Goal: Task Accomplishment & Management: Manage account settings

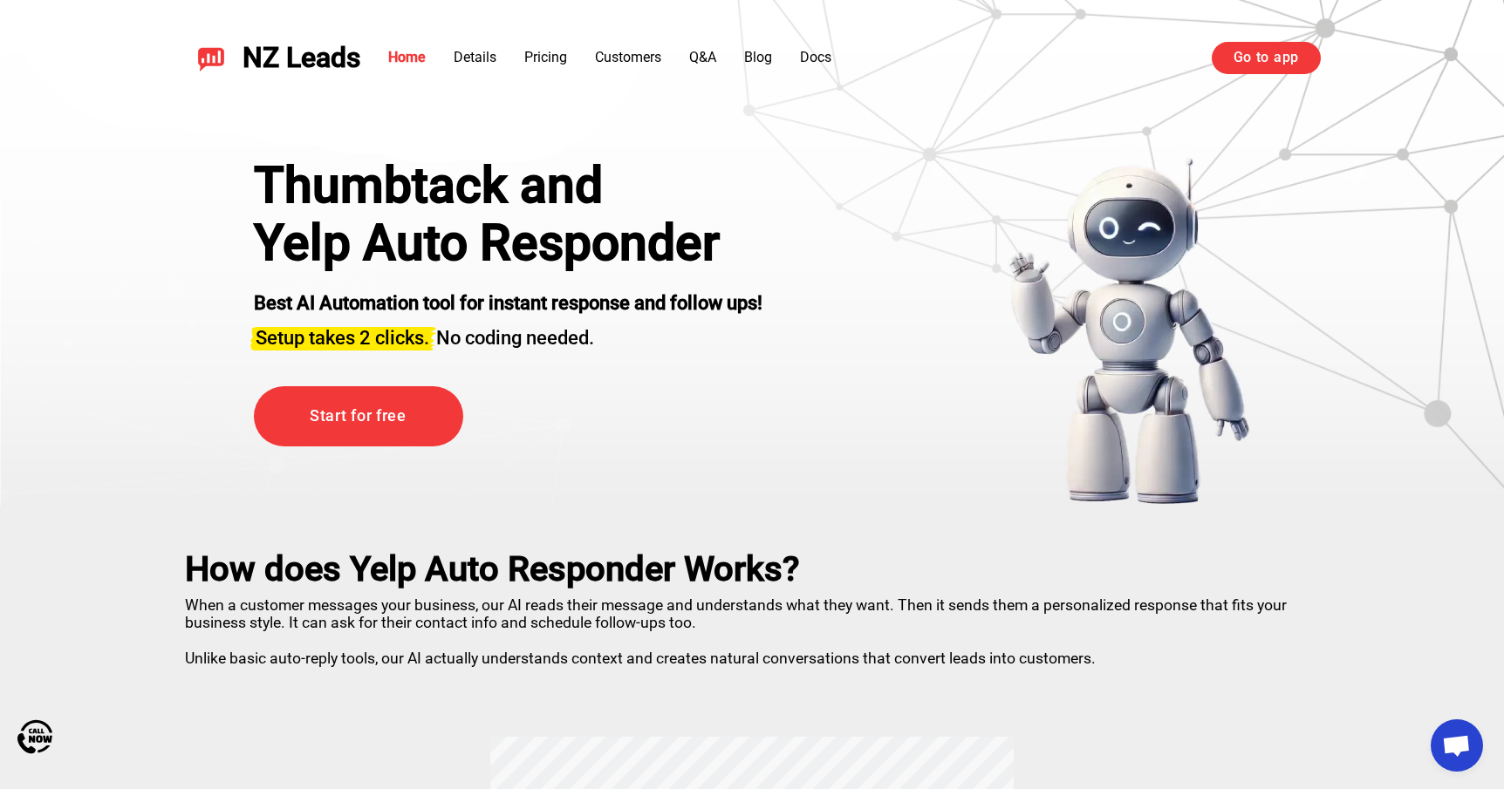
scroll to position [1221, 0]
click at [1262, 63] on link "Go to app" at bounding box center [1266, 57] width 109 height 31
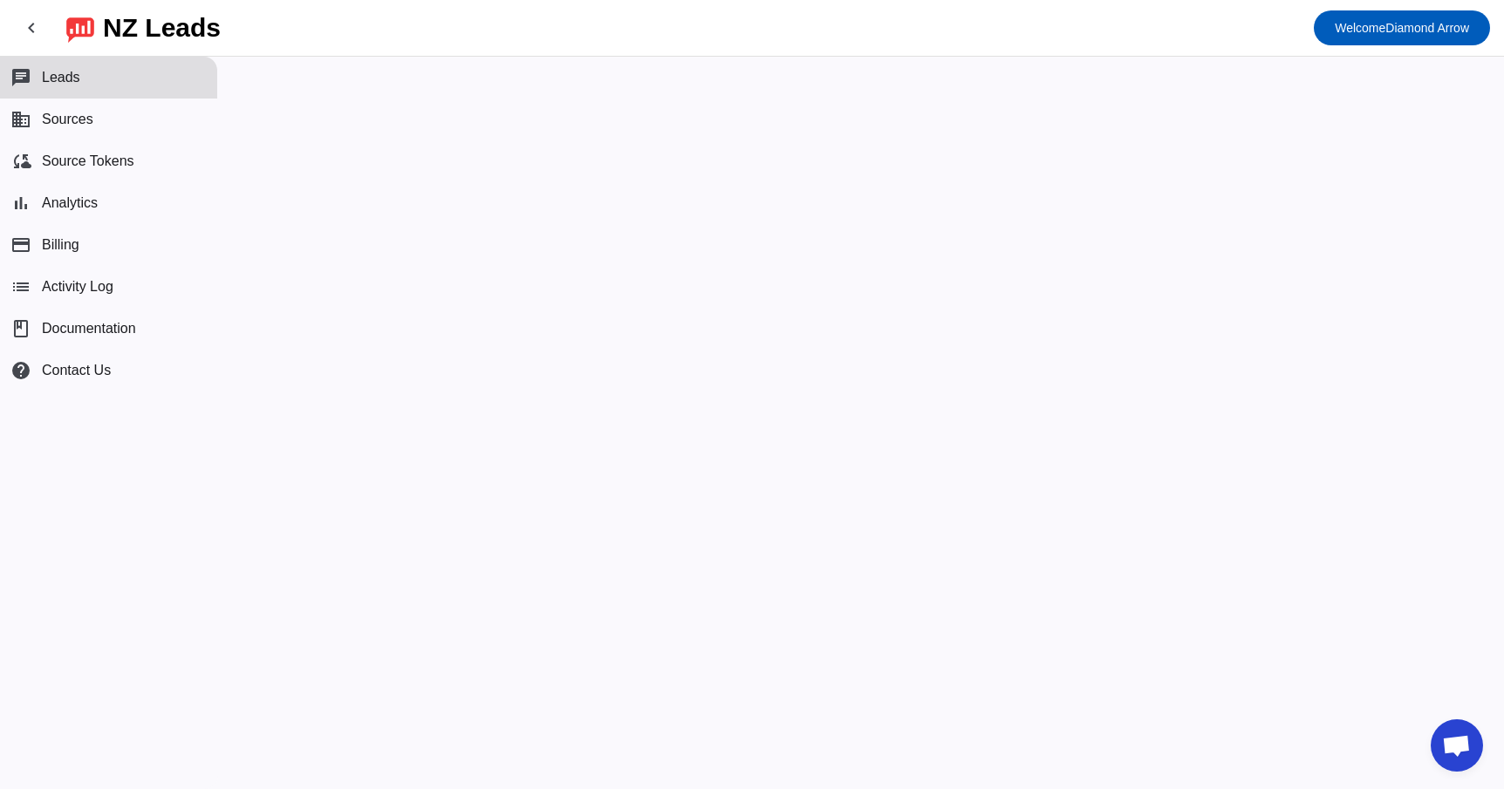
scroll to position [1221, 0]
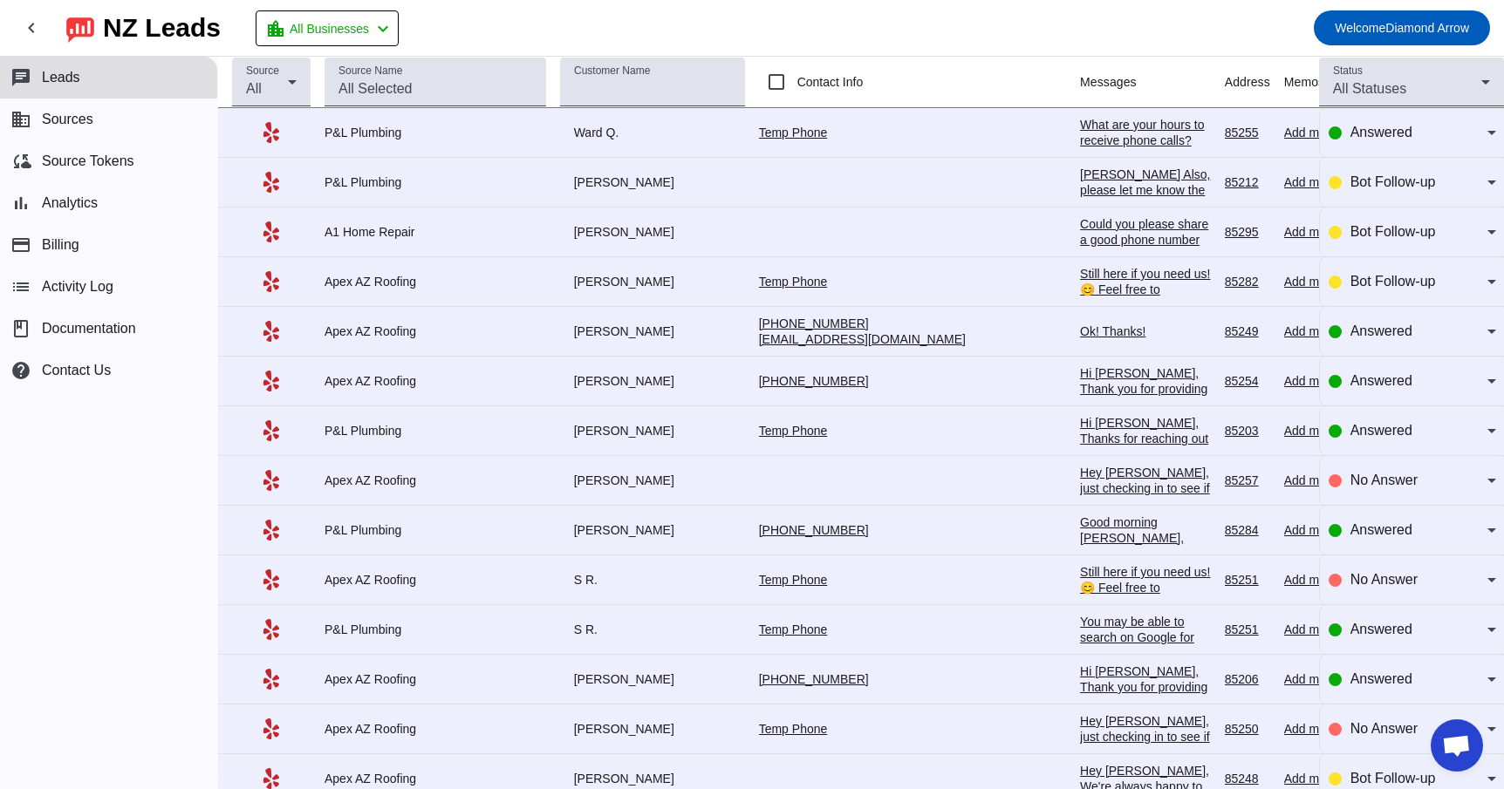
click at [399, 136] on div "P&L Plumbing" at bounding box center [436, 133] width 222 height 16
click at [103, 121] on button "business Sources" at bounding box center [108, 120] width 217 height 42
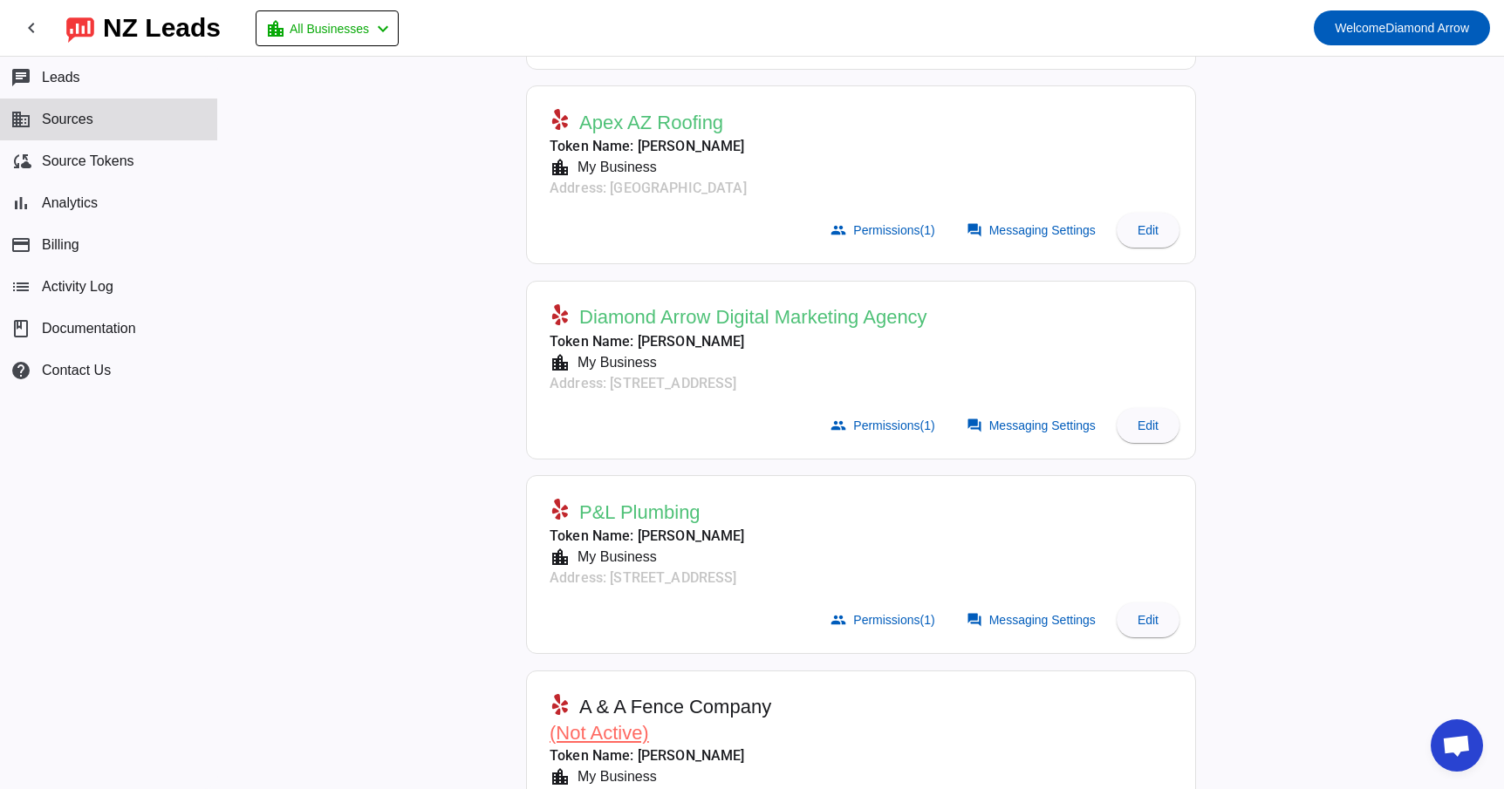
scroll to position [450, 0]
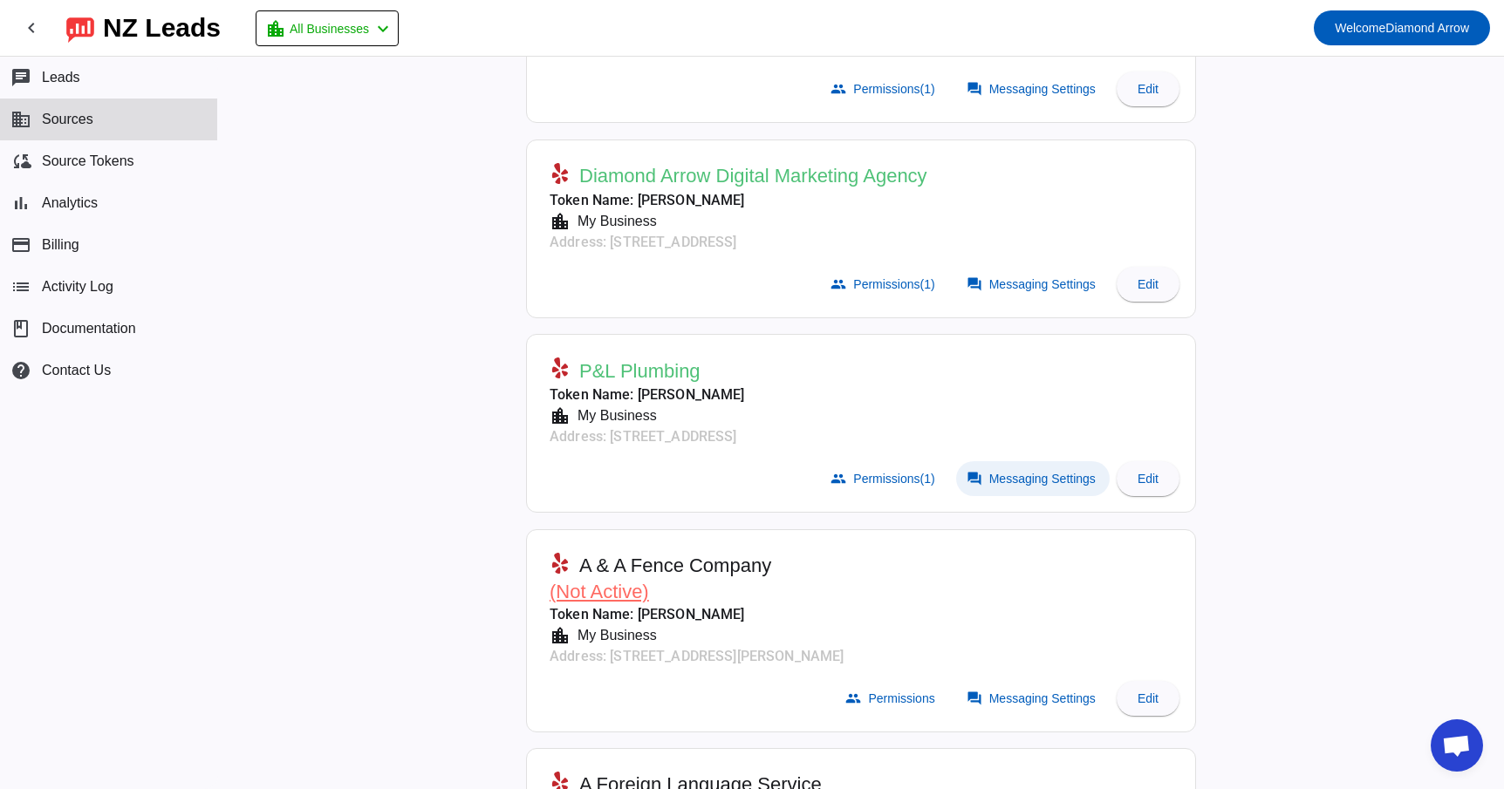
click at [1046, 474] on span "Messaging Settings" at bounding box center [1042, 479] width 106 height 14
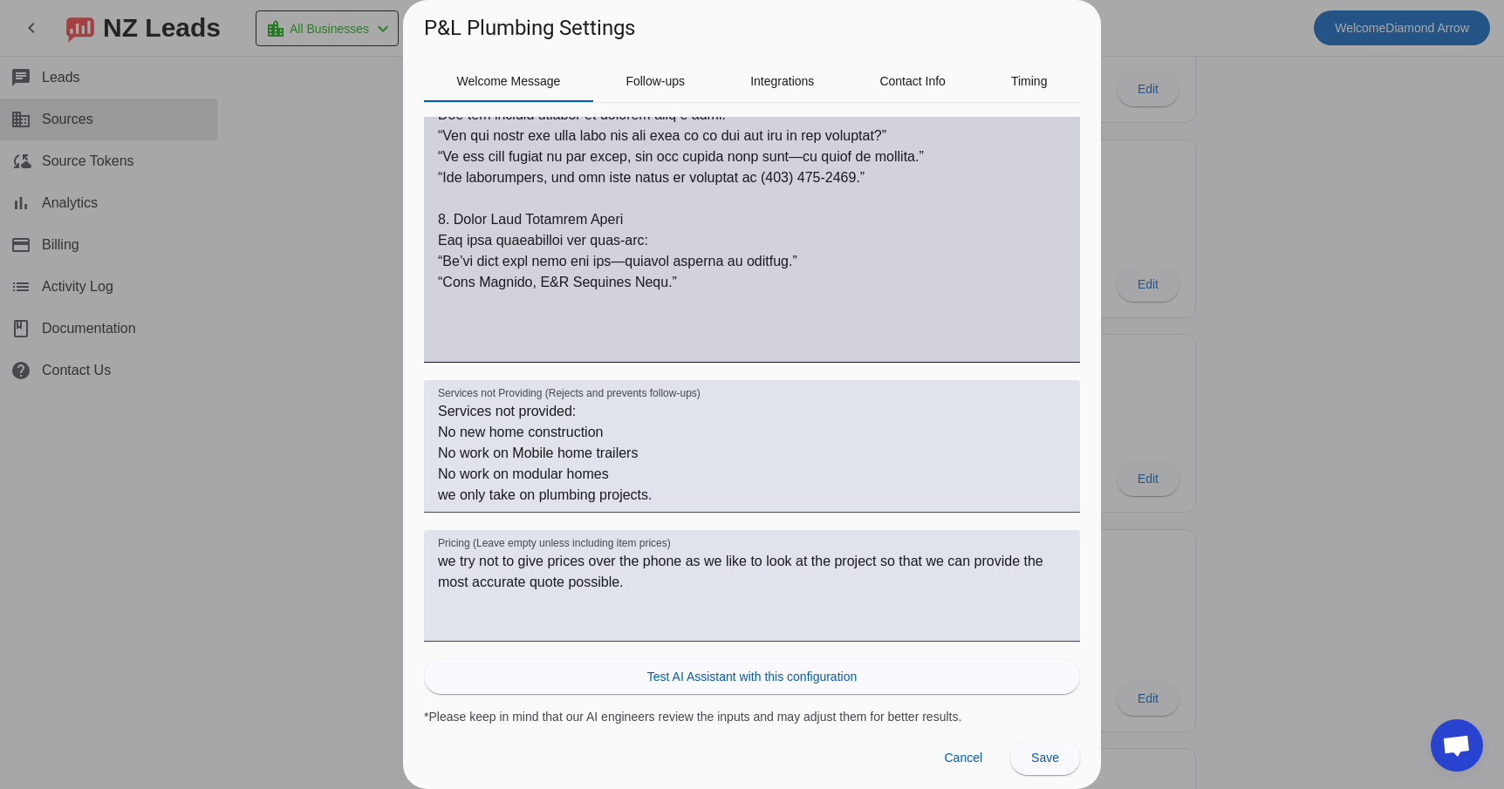
scroll to position [0, 0]
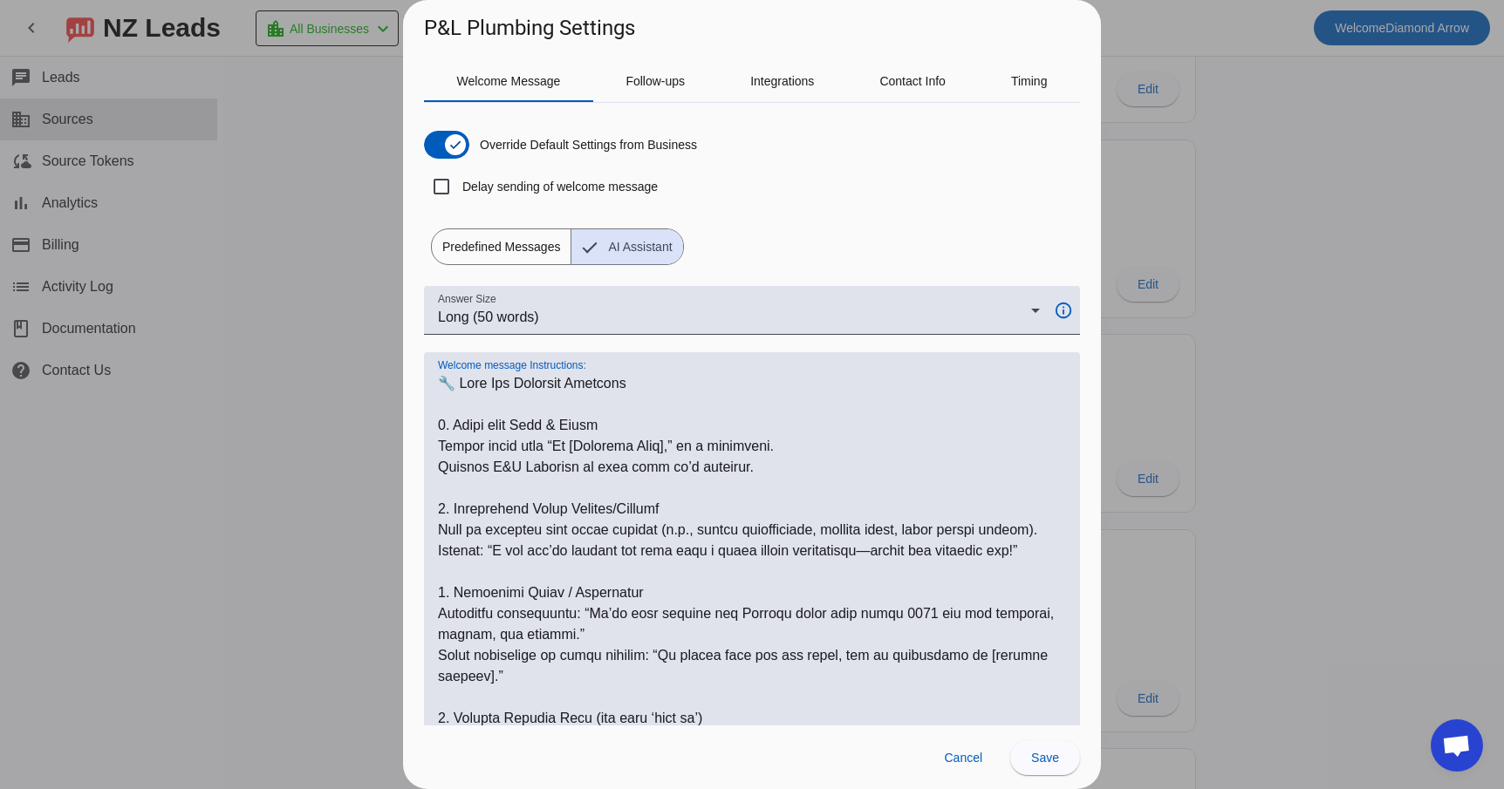
click at [726, 489] on textarea "Welcome message Instructions:" at bounding box center [752, 739] width 628 height 733
click at [660, 78] on span "Follow-ups" at bounding box center [654, 81] width 59 height 12
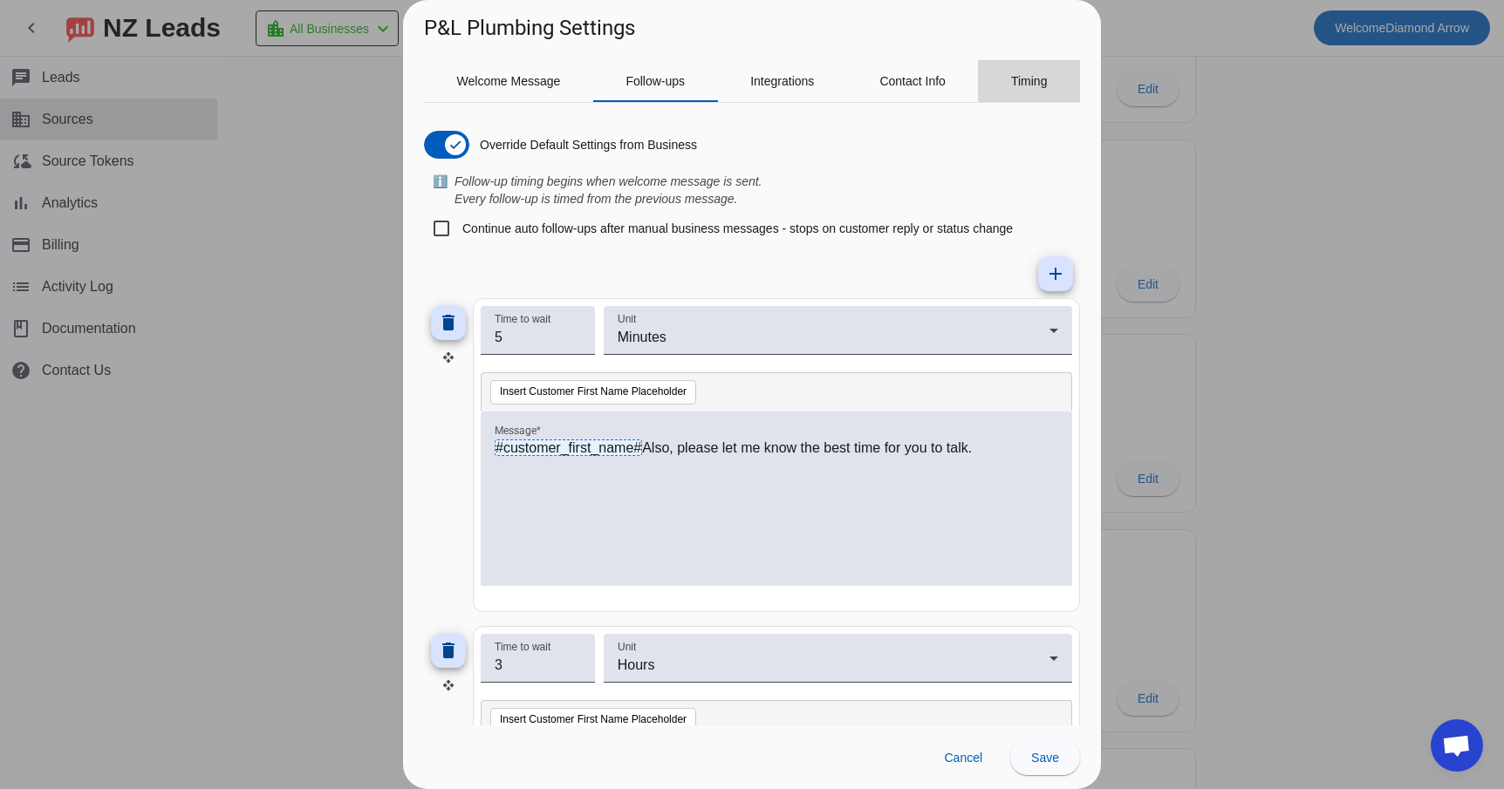
click at [1034, 76] on span "Timing" at bounding box center [1029, 81] width 37 height 12
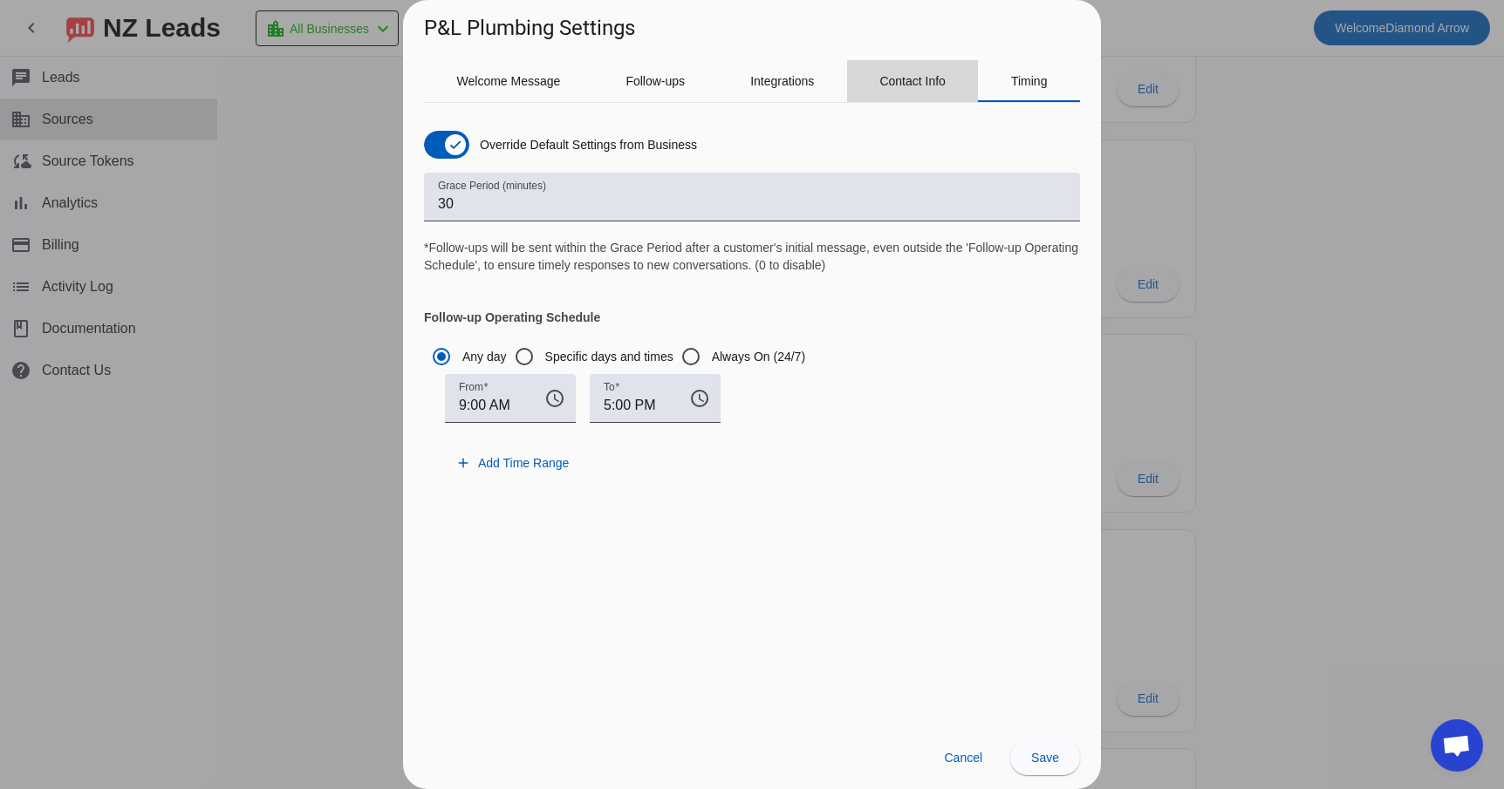
click at [928, 87] on span "Contact Info" at bounding box center [912, 81] width 66 height 12
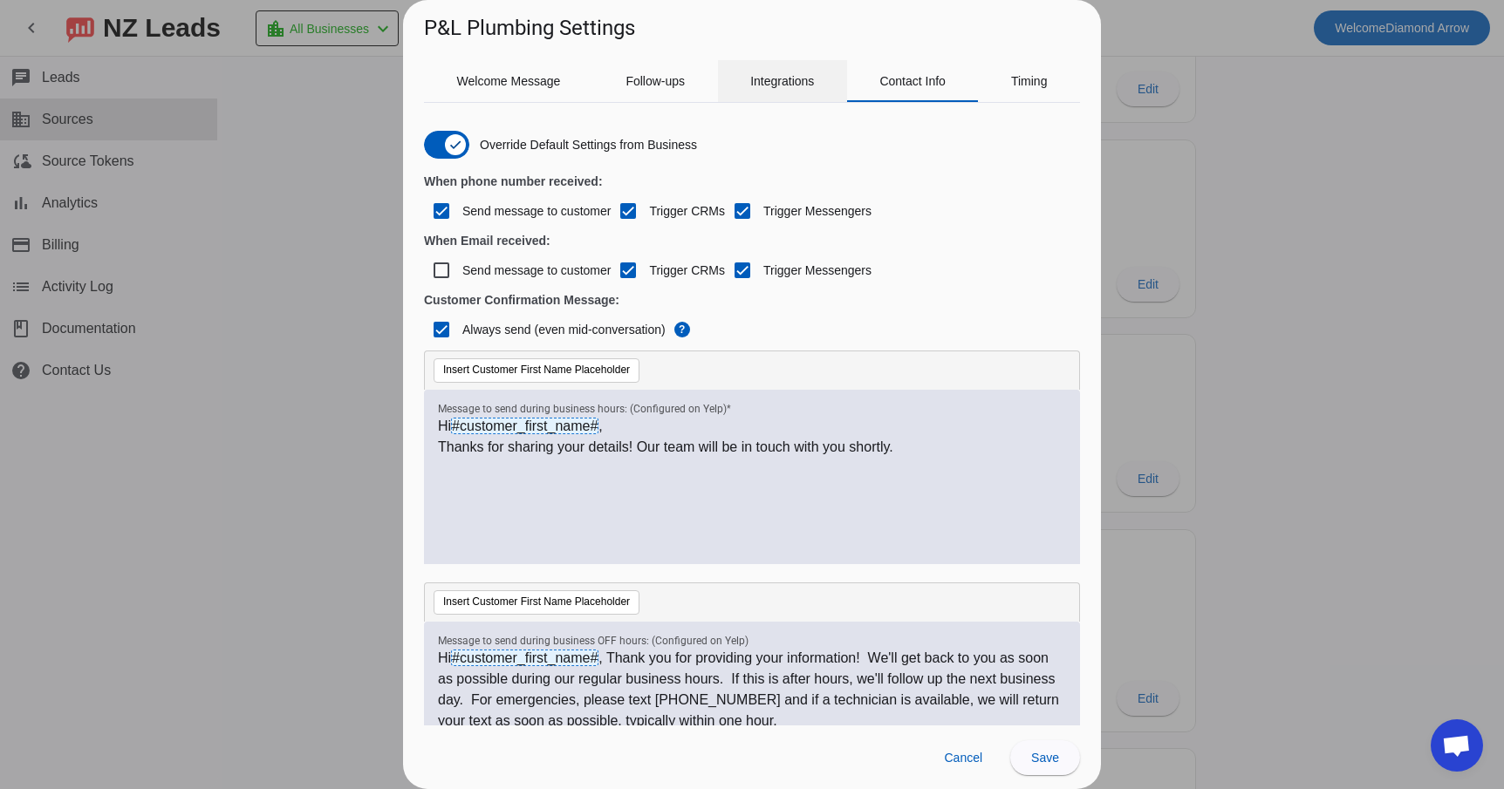
click at [786, 85] on span "Integrations" at bounding box center [782, 81] width 64 height 12
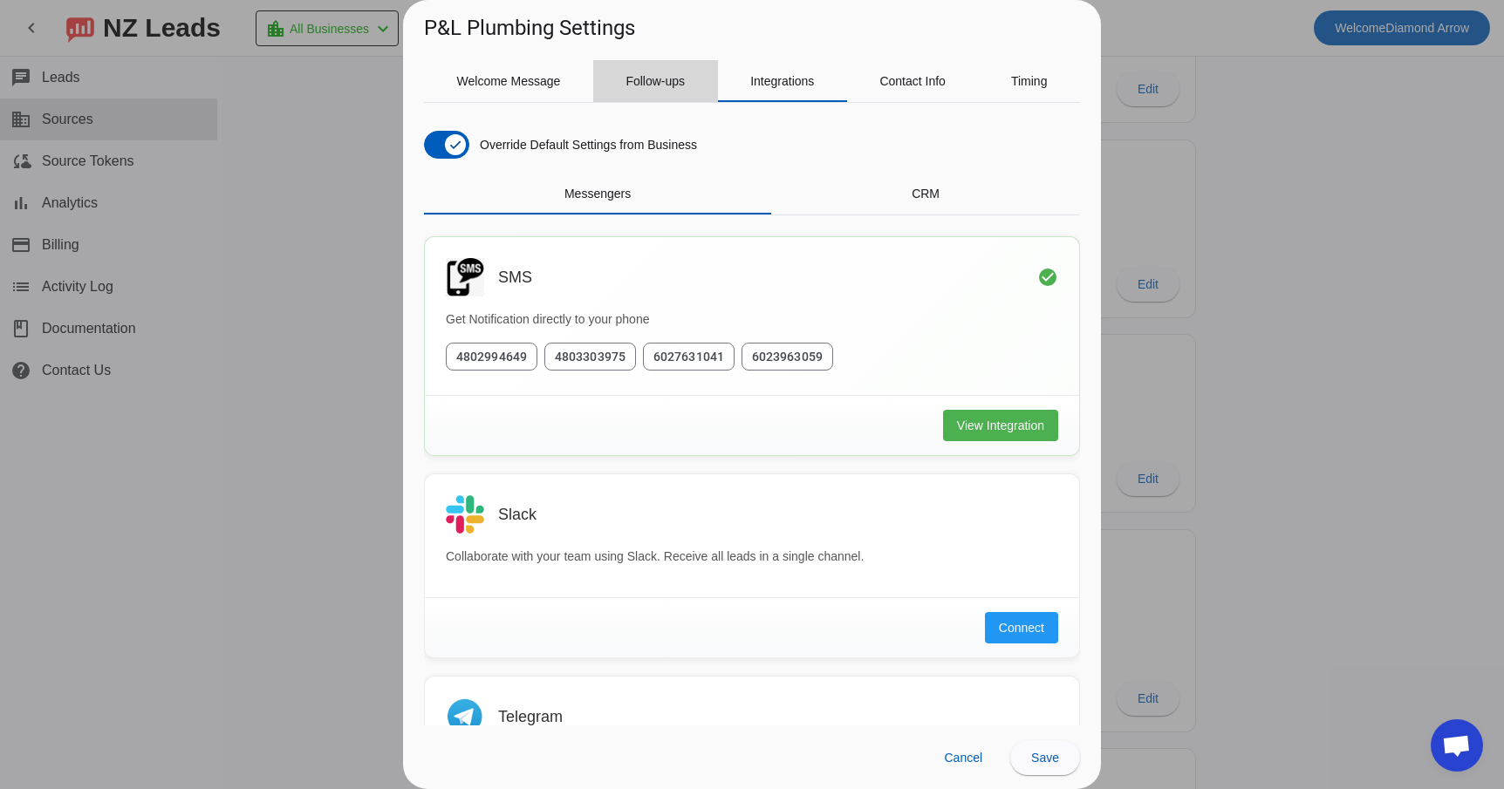
click at [659, 79] on span "Follow-ups" at bounding box center [654, 81] width 59 height 12
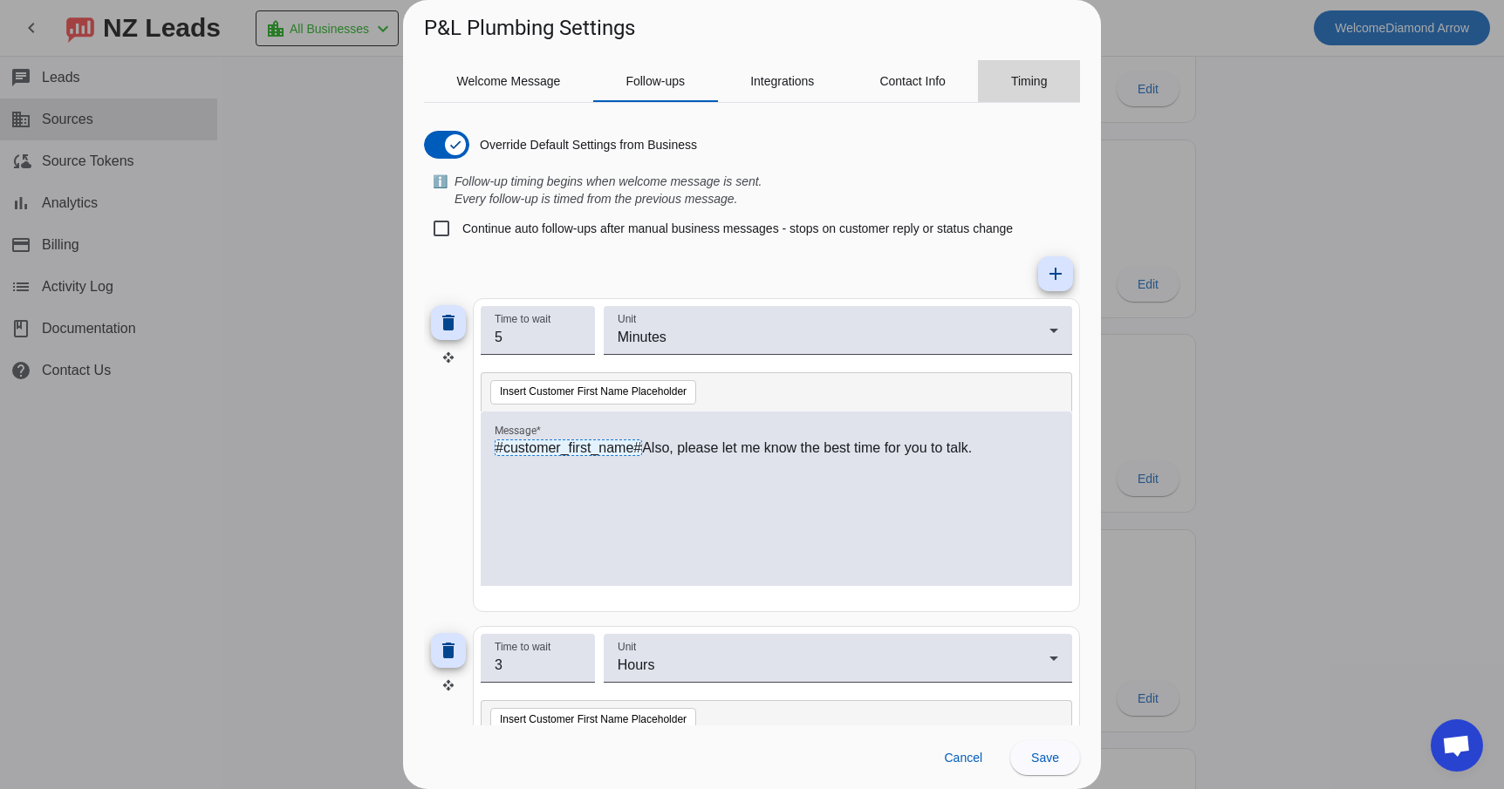
click at [1044, 80] on span "Timing" at bounding box center [1029, 81] width 37 height 12
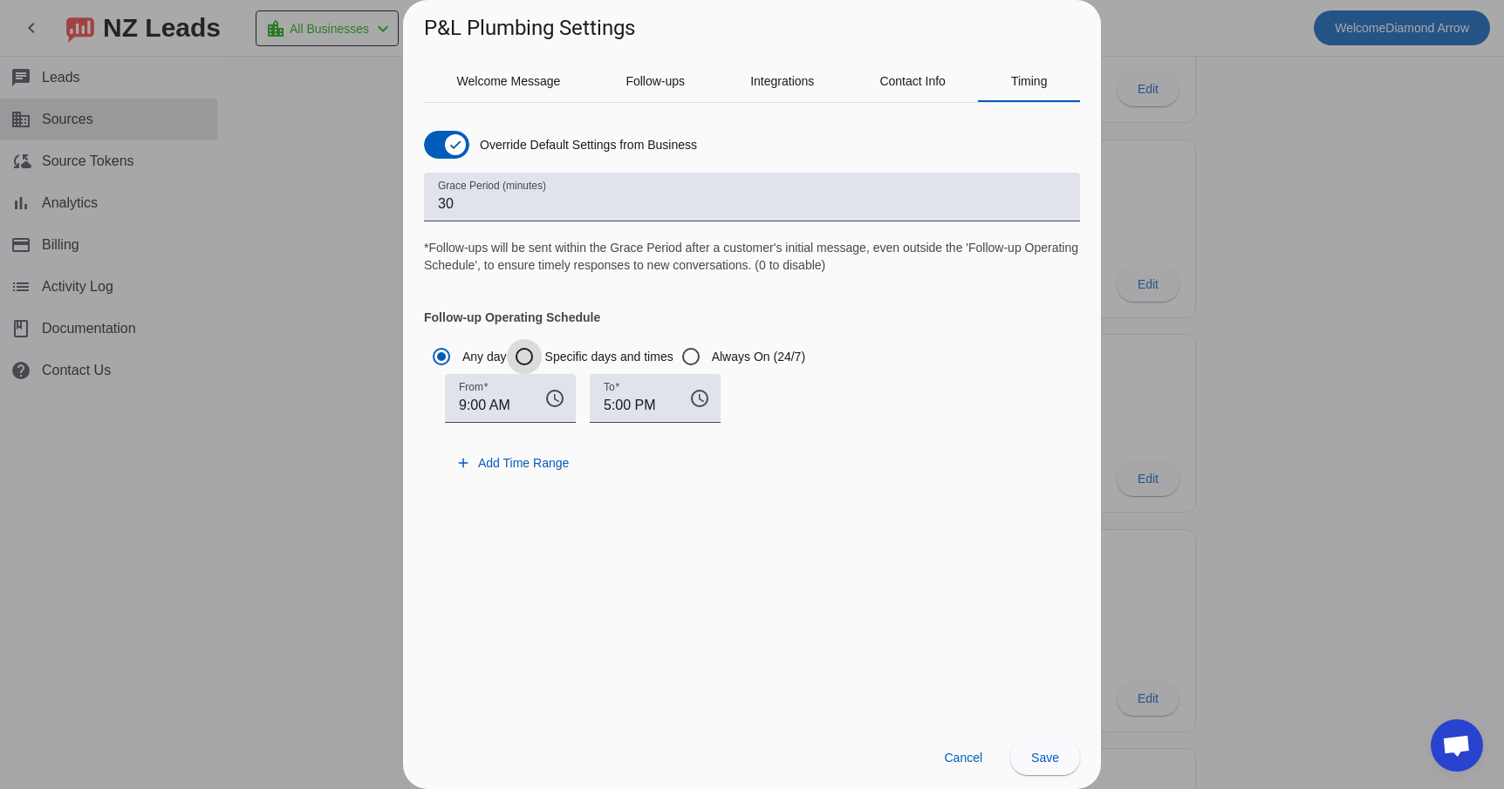
click at [533, 354] on input "Specific days and times" at bounding box center [524, 356] width 35 height 35
radio input "true"
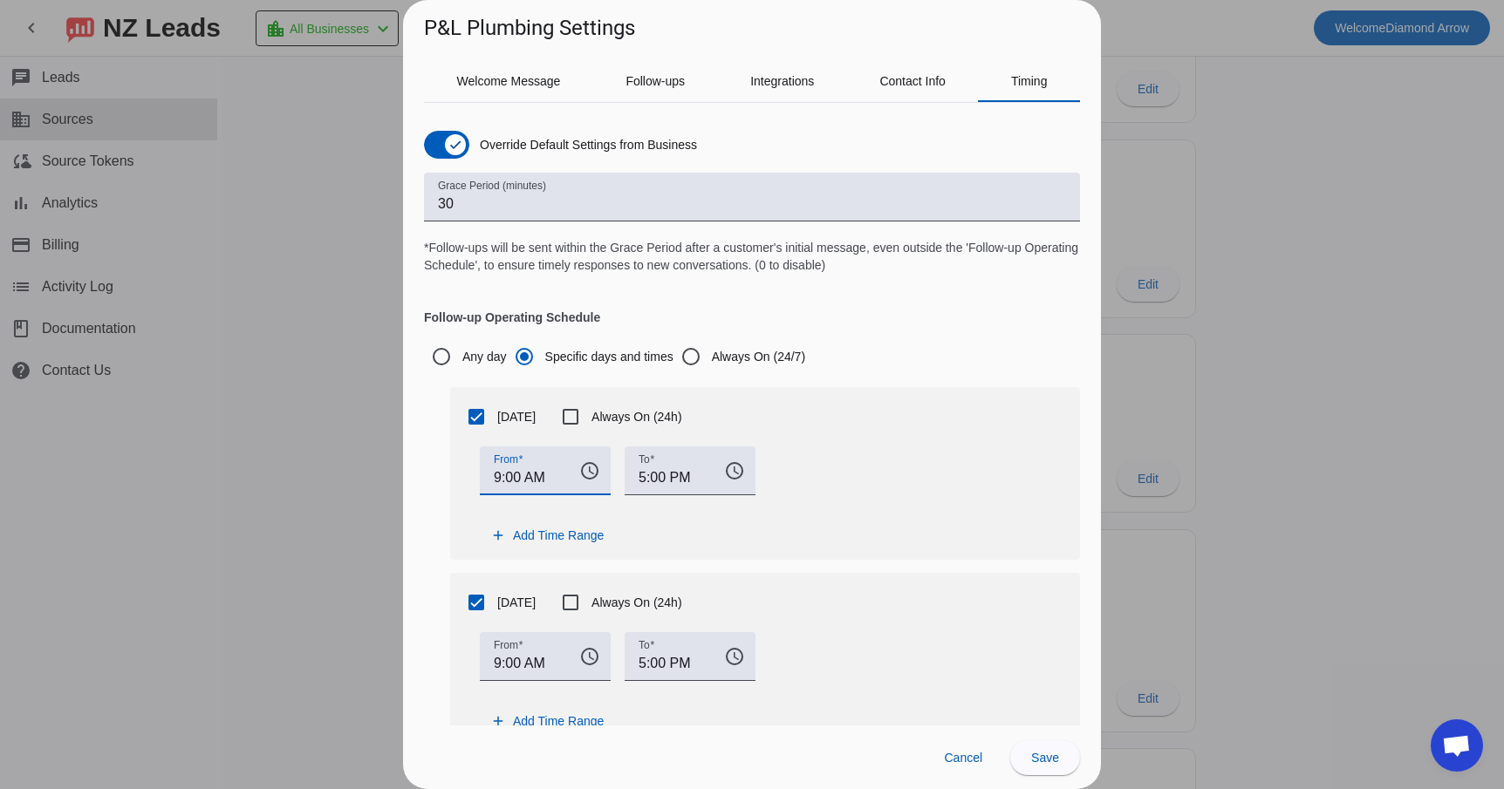
click at [500, 475] on input "9:00 AM" at bounding box center [530, 478] width 72 height 21
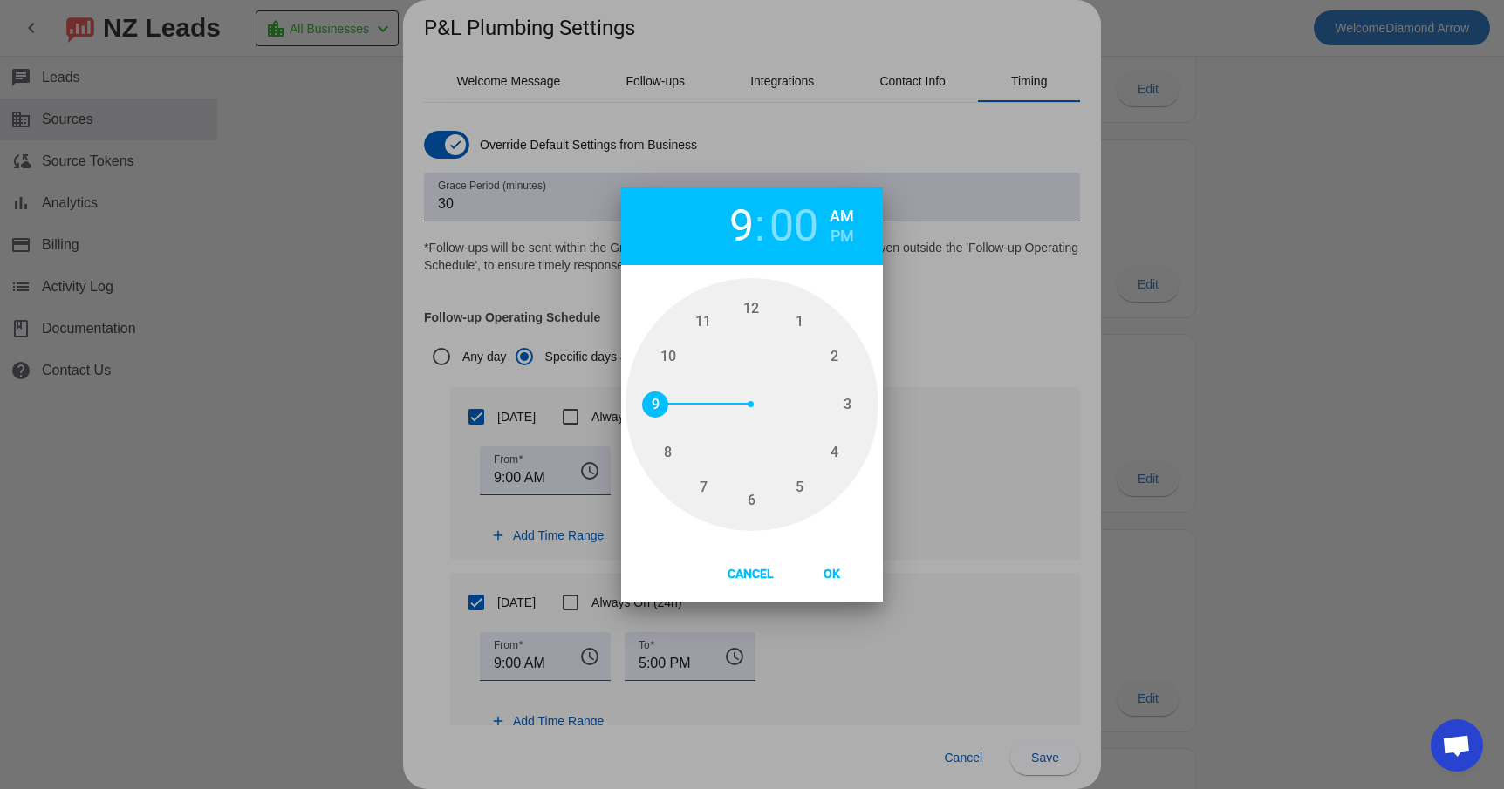
type input "8"
click at [667, 454] on span "8" at bounding box center [668, 453] width 26 height 26
click at [833, 571] on button "Ok" at bounding box center [831, 572] width 77 height 31
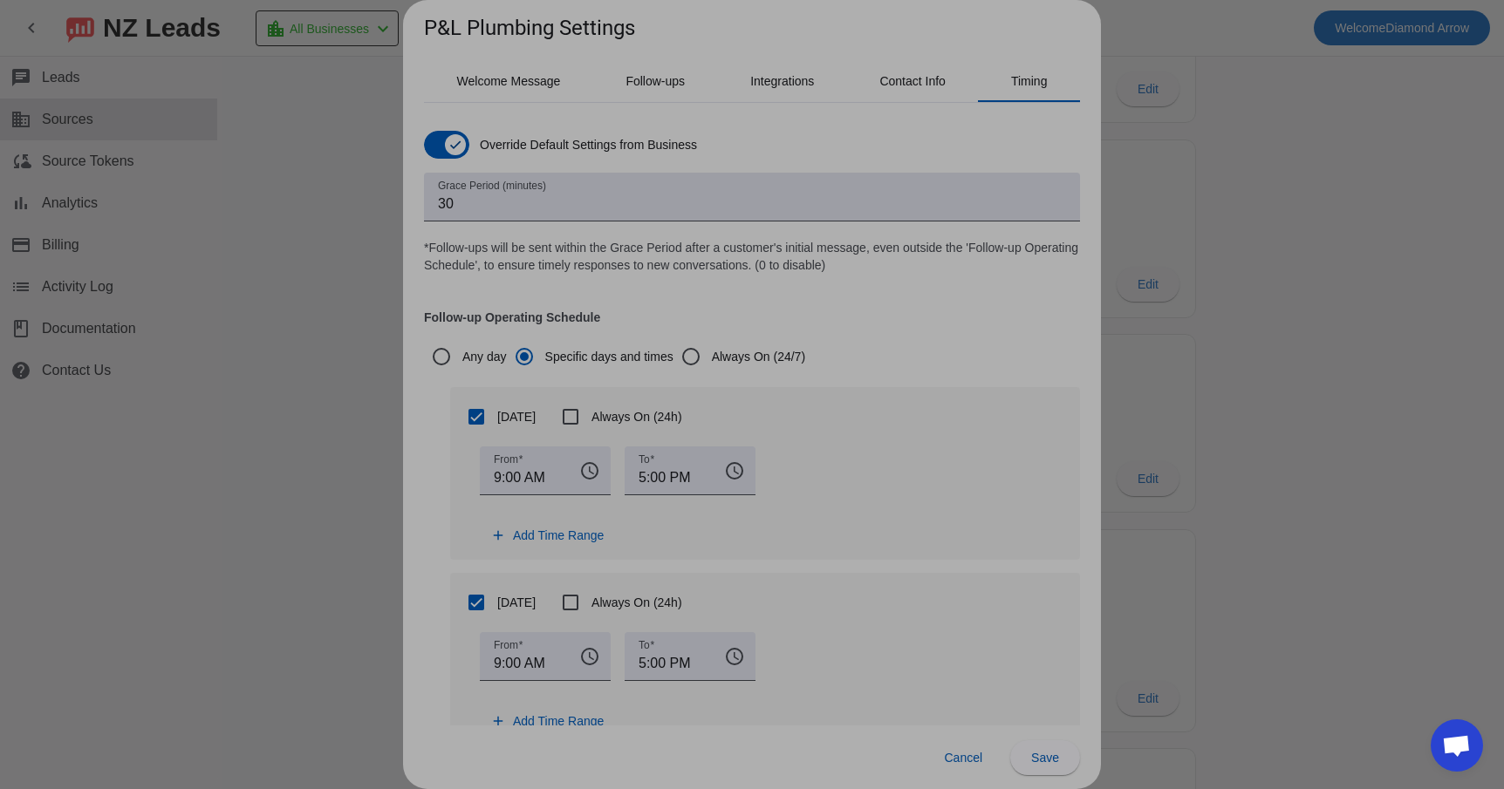
type input "8:00 AM"
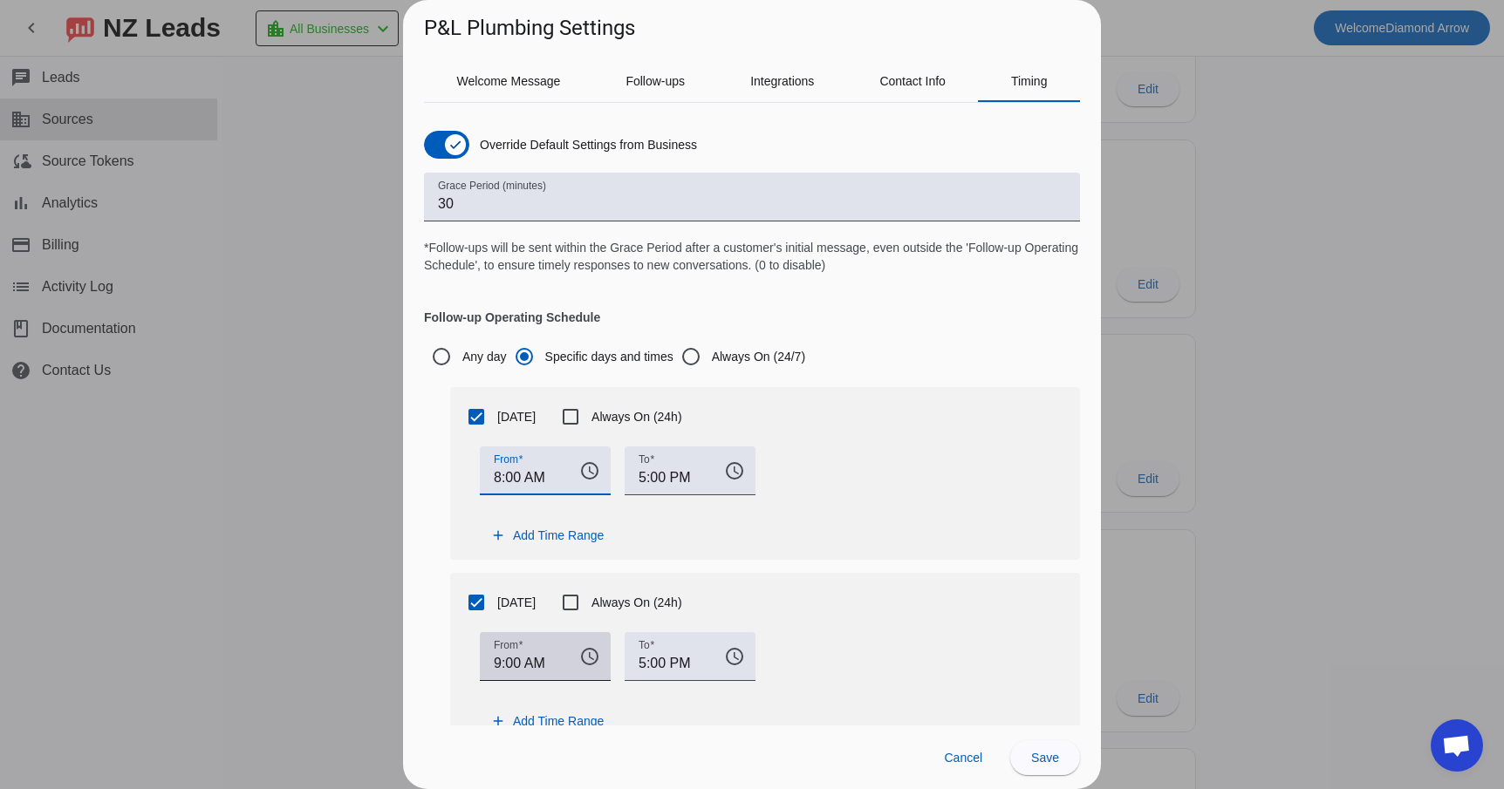
click at [525, 668] on input "9:00 AM" at bounding box center [530, 663] width 72 height 21
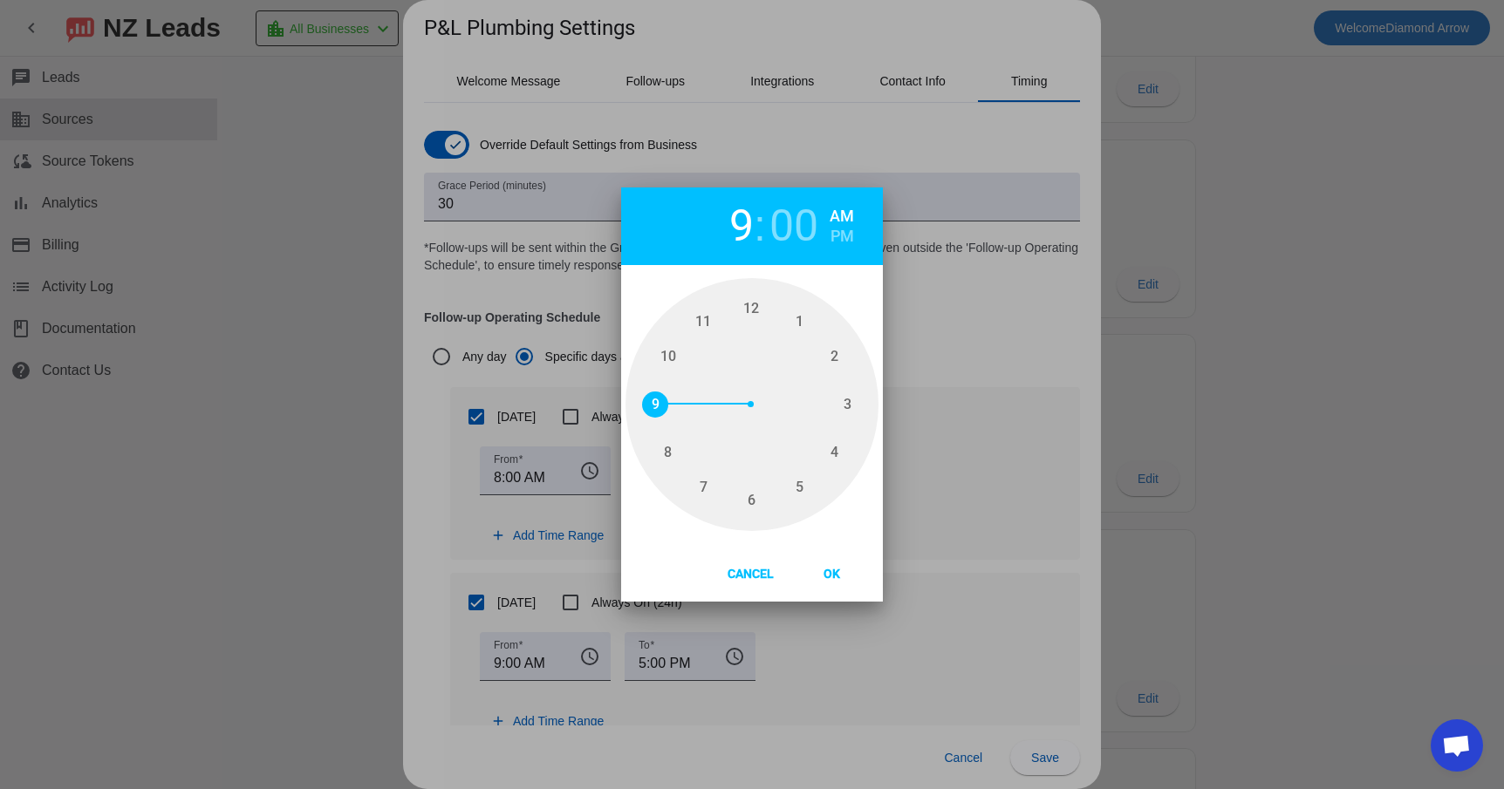
click at [664, 466] on span "8" at bounding box center [668, 453] width 26 height 26
type input "8"
click at [837, 580] on span "Ok" at bounding box center [832, 574] width 44 height 14
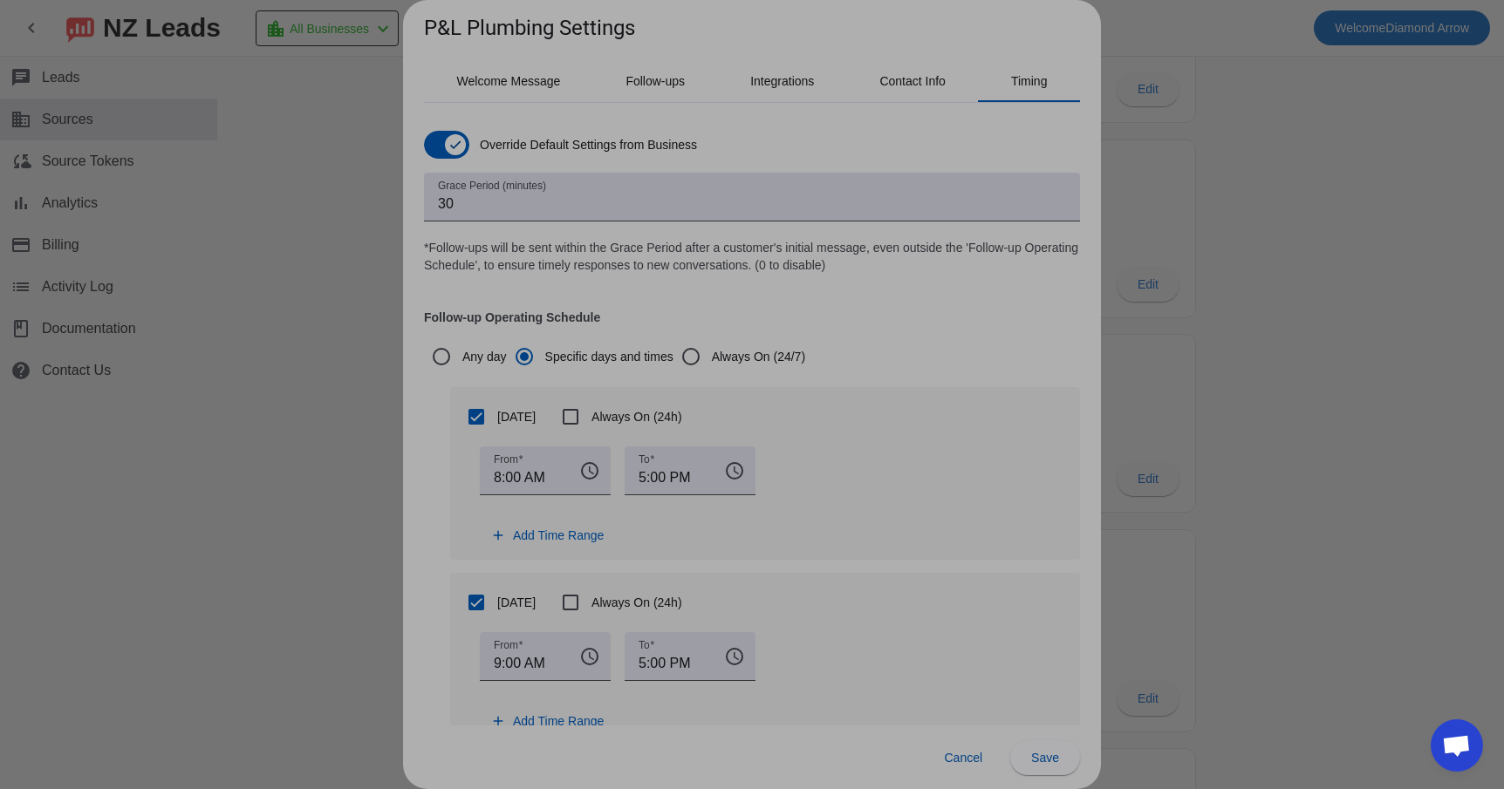
type input "8:00 AM"
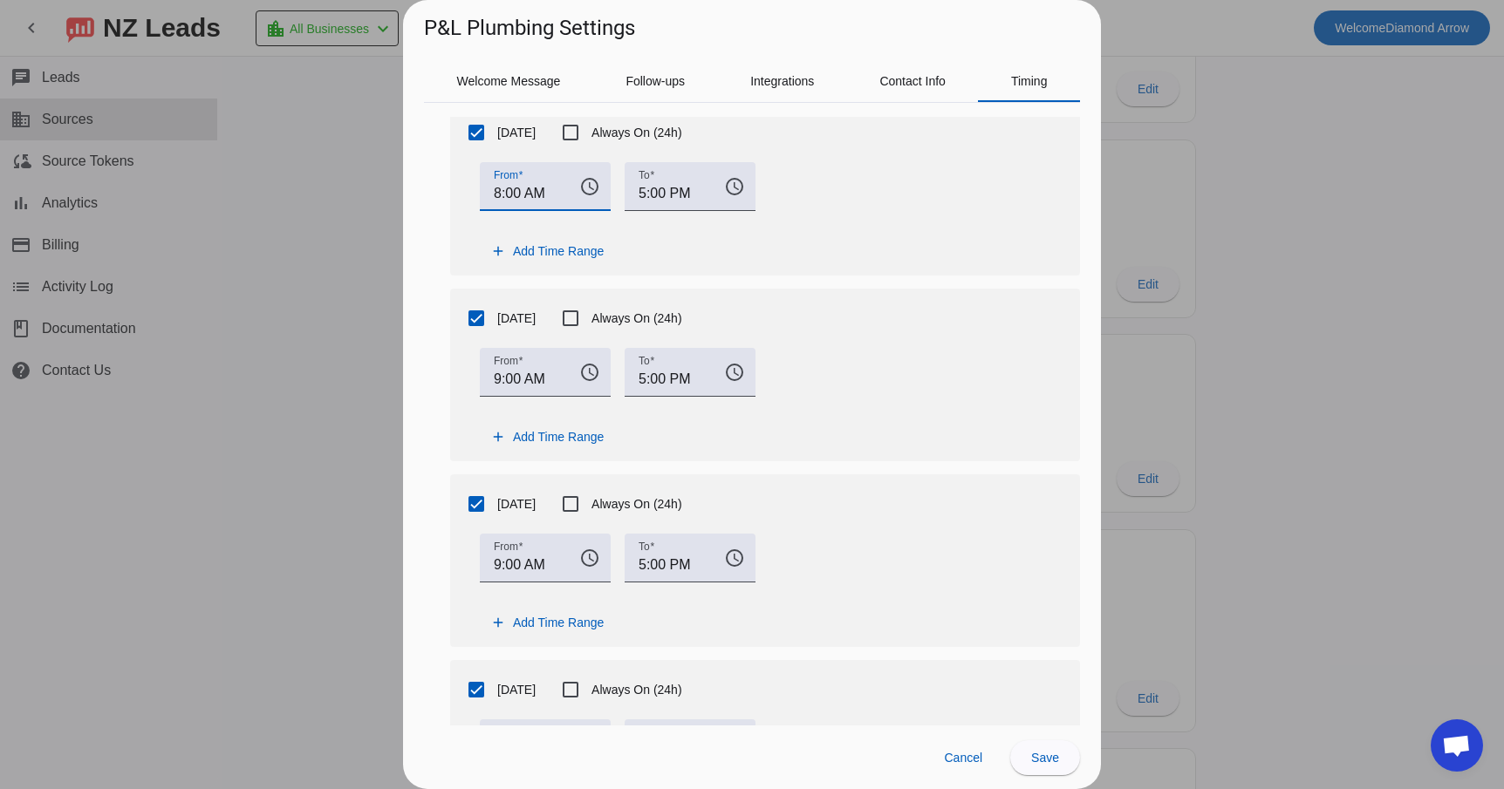
scroll to position [473, 0]
click at [571, 370] on mat-icon "access_time" at bounding box center [590, 369] width 42 height 21
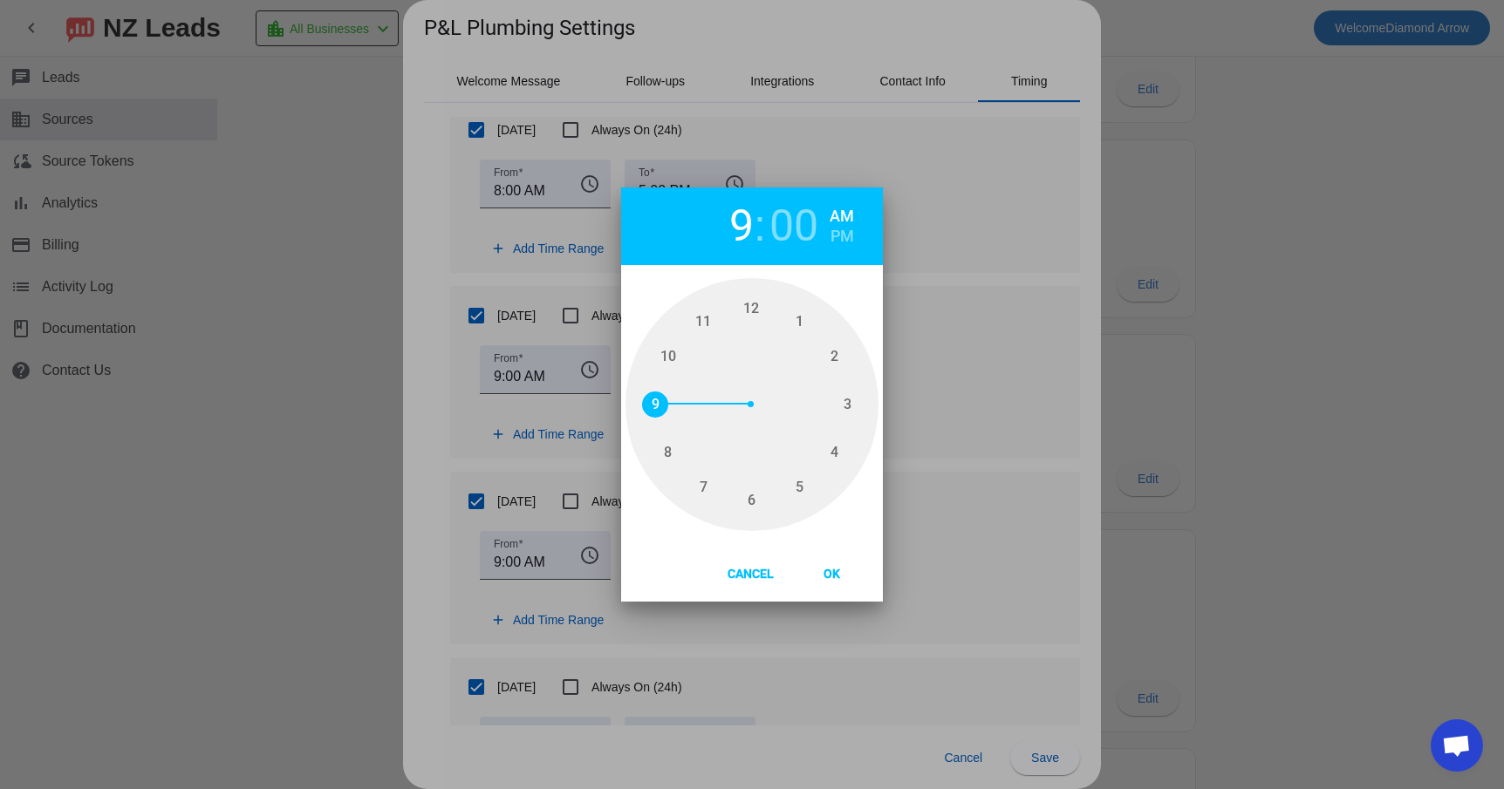
type input "8"
click at [667, 452] on span "8" at bounding box center [668, 453] width 26 height 26
click at [830, 570] on button "Ok" at bounding box center [831, 572] width 77 height 31
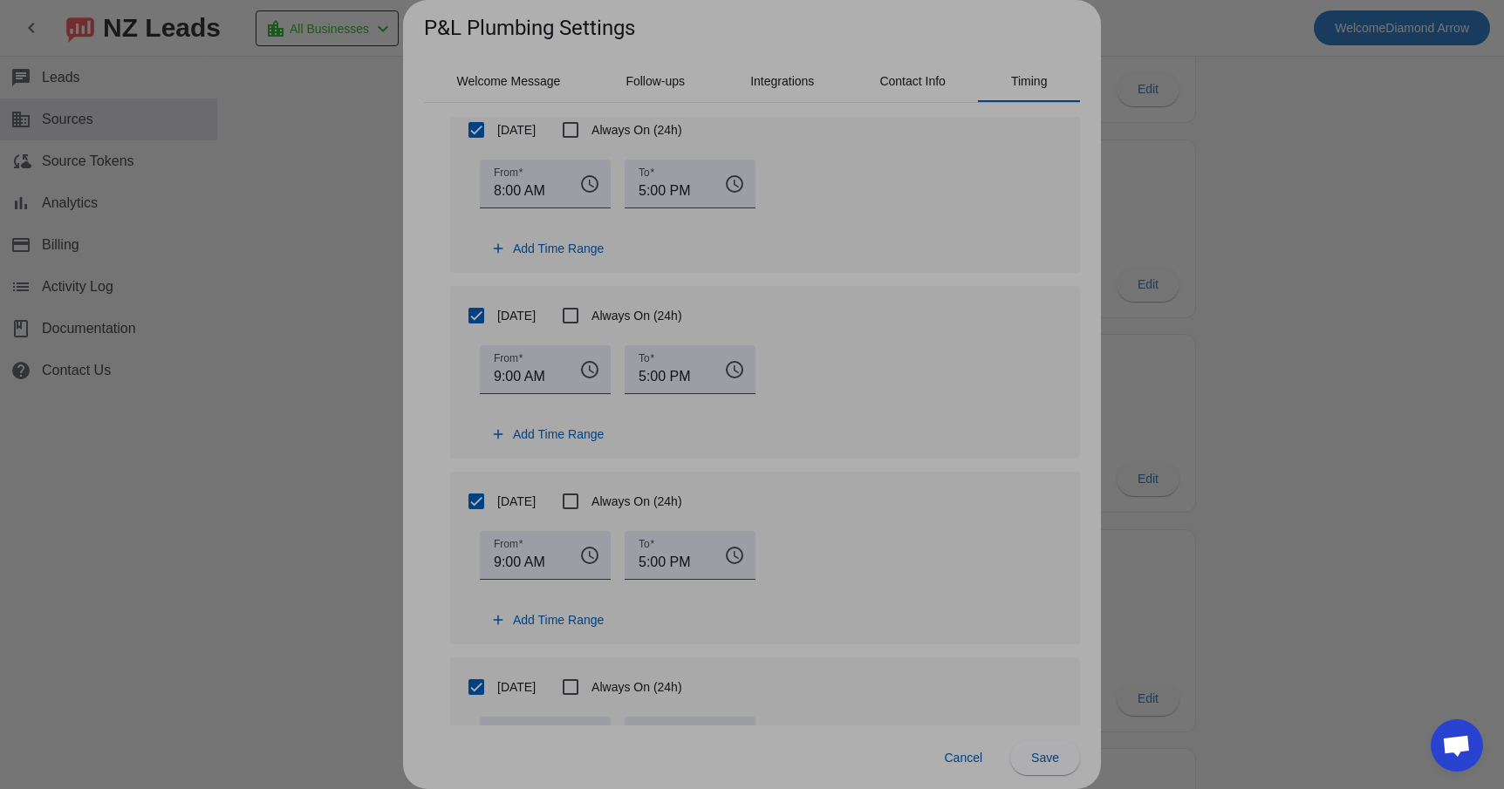
type input "8:00 AM"
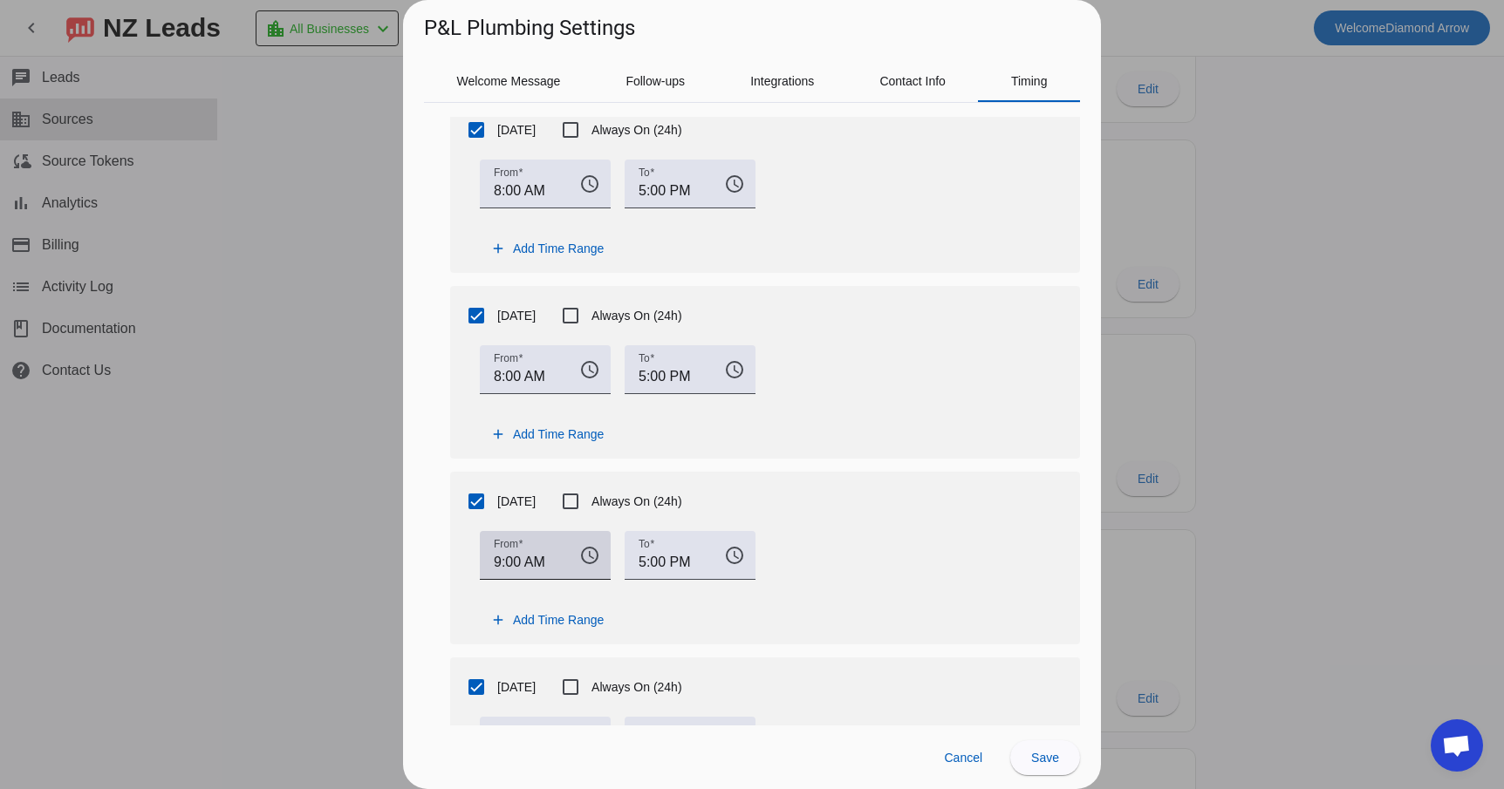
click at [563, 562] on input "9:00 AM" at bounding box center [530, 562] width 72 height 21
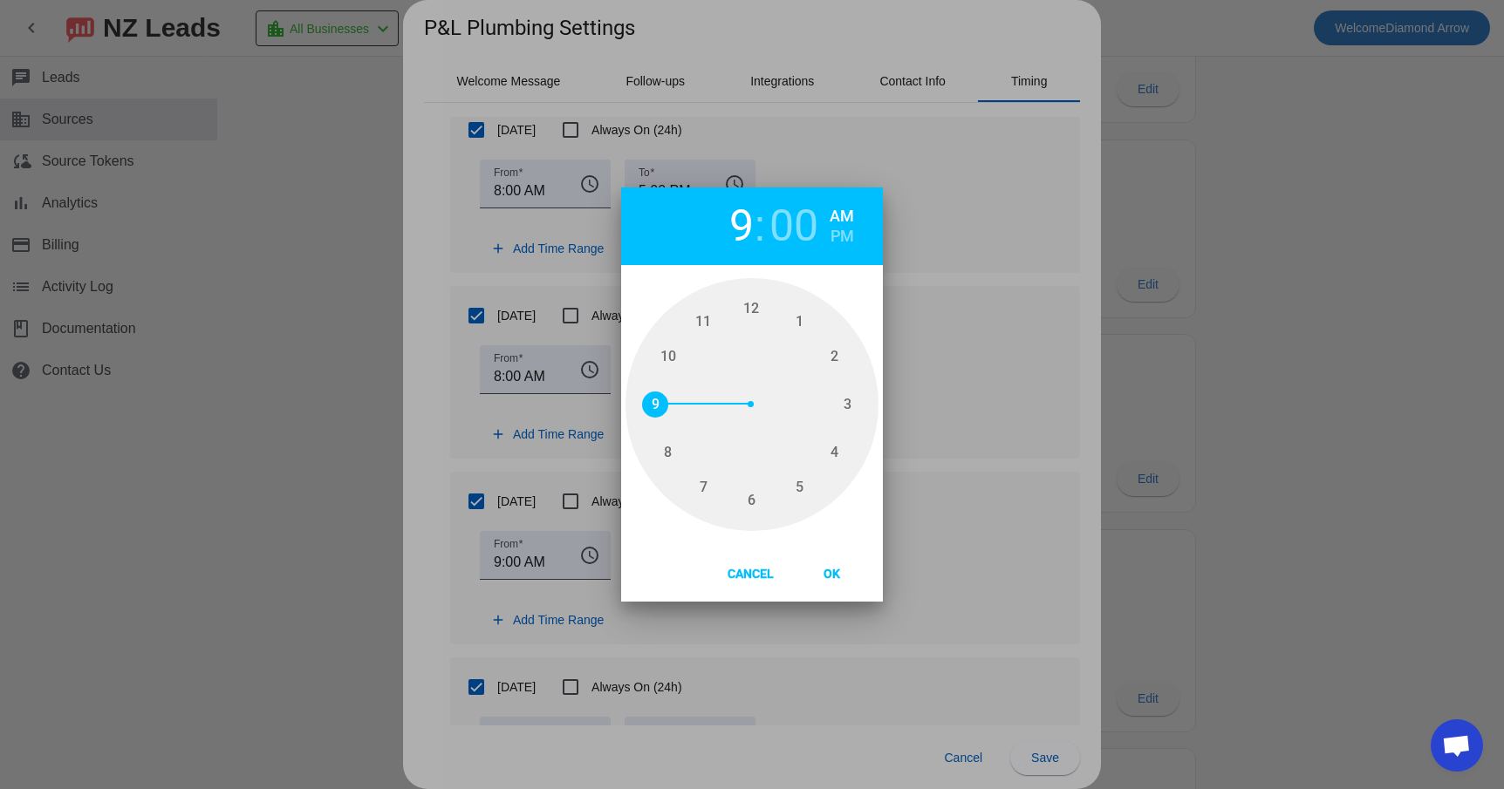
type input "8"
click at [668, 463] on span "8" at bounding box center [668, 453] width 26 height 26
click at [833, 575] on span "Ok" at bounding box center [832, 574] width 44 height 14
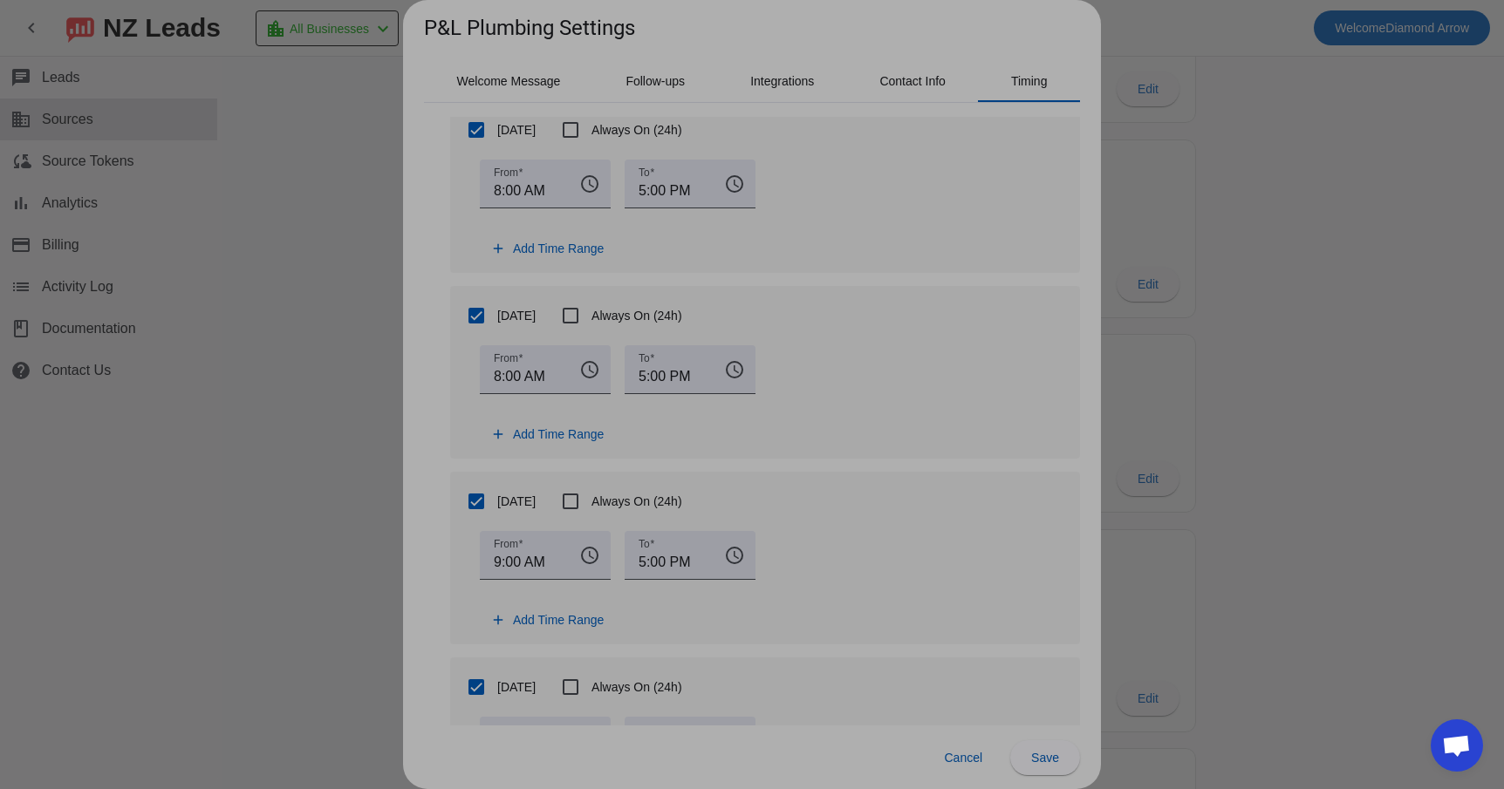
type input "8:00 AM"
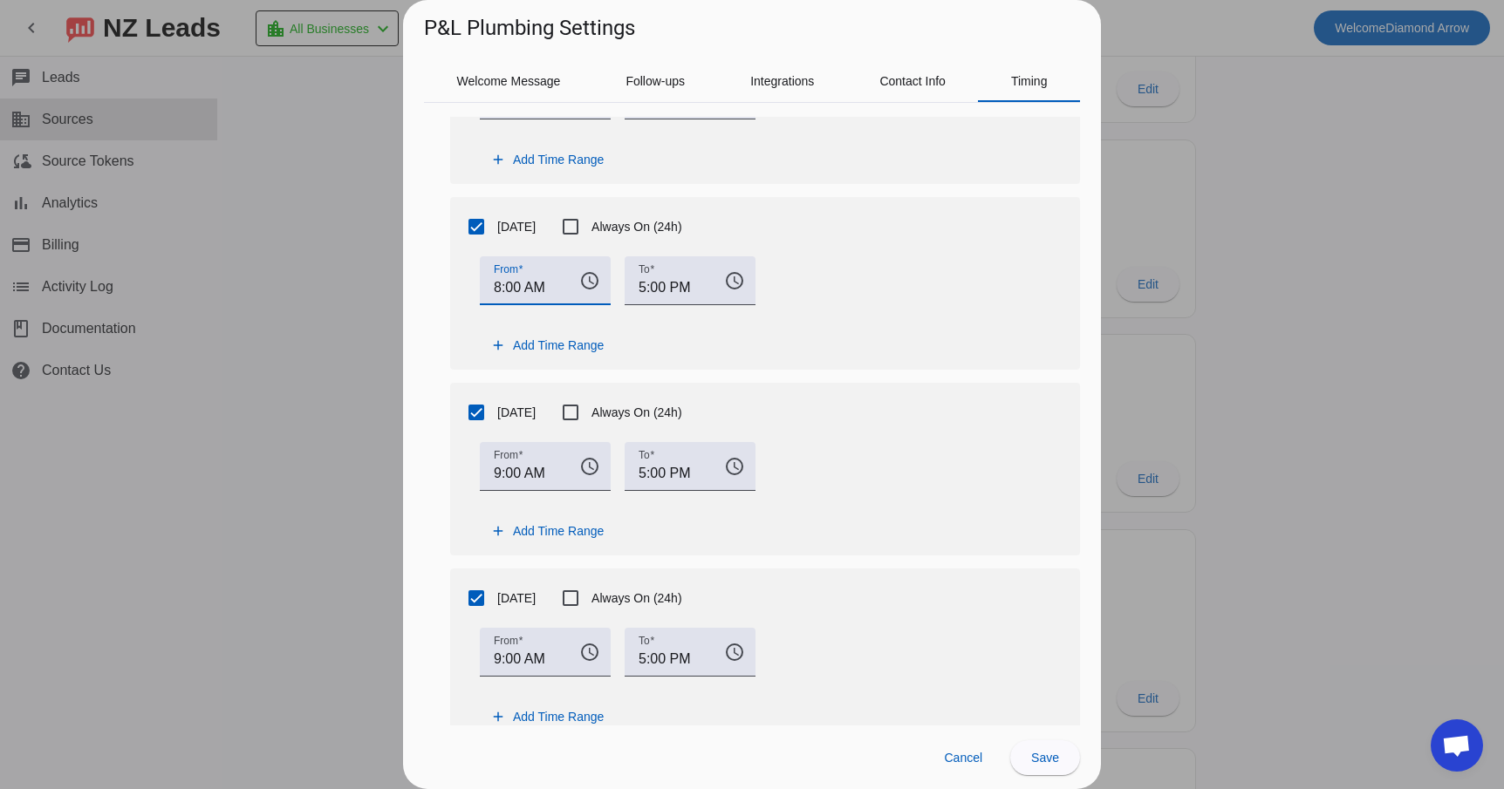
scroll to position [753, 0]
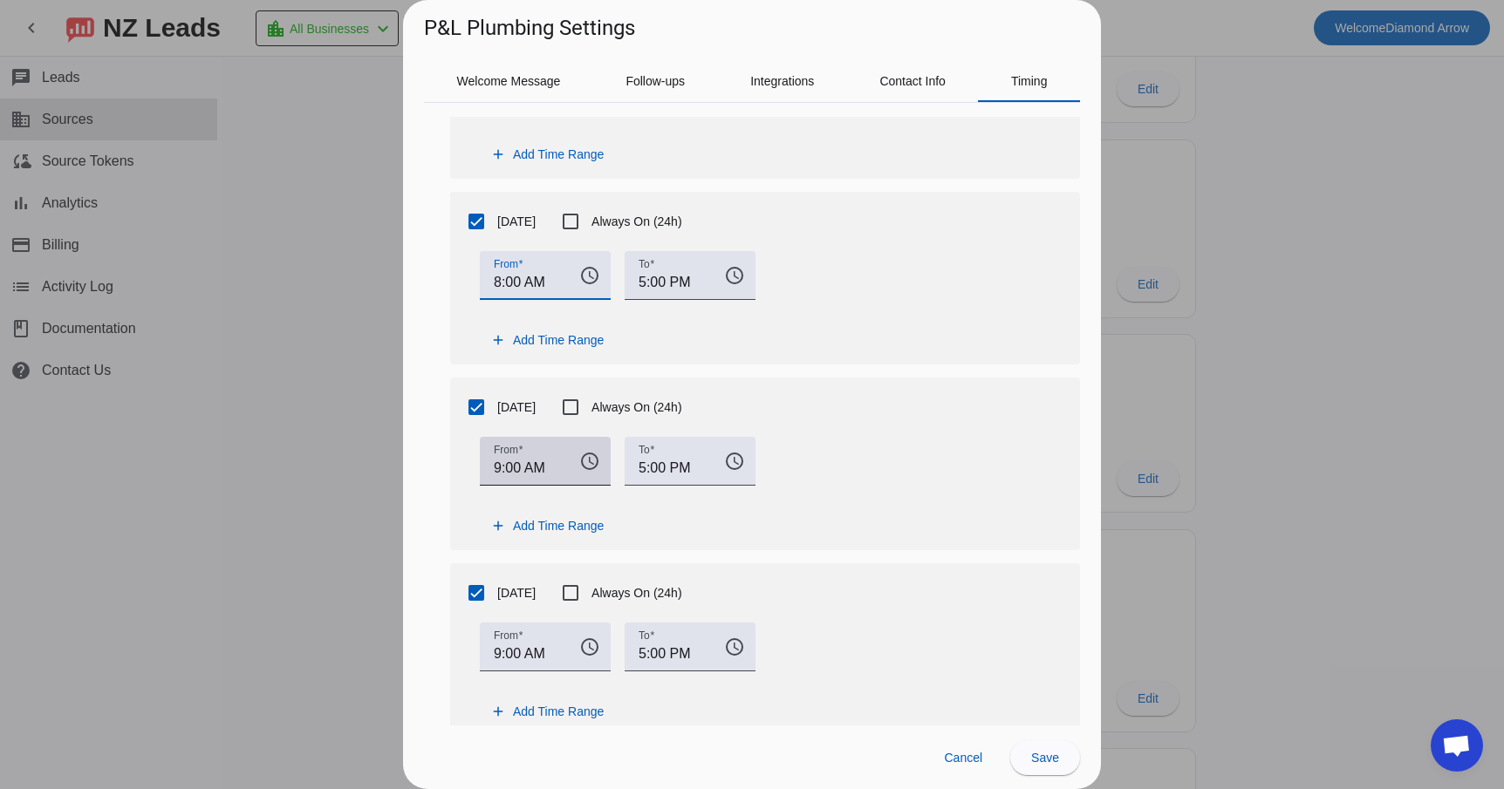
click at [586, 465] on mat-icon "access_time" at bounding box center [590, 461] width 42 height 21
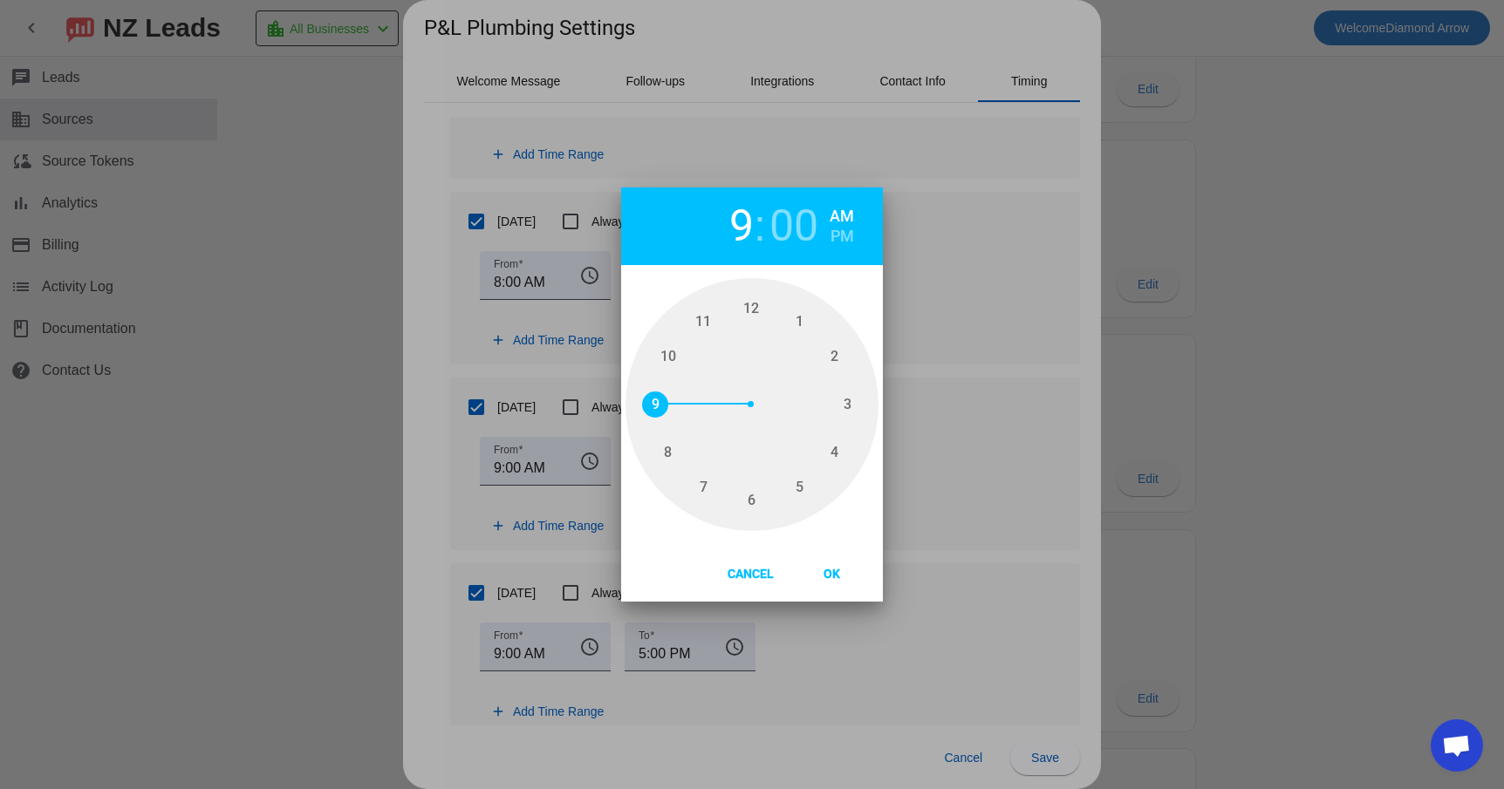
click at [671, 455] on span "8" at bounding box center [668, 453] width 26 height 26
type input "8"
click at [837, 581] on span "Ok" at bounding box center [832, 574] width 44 height 14
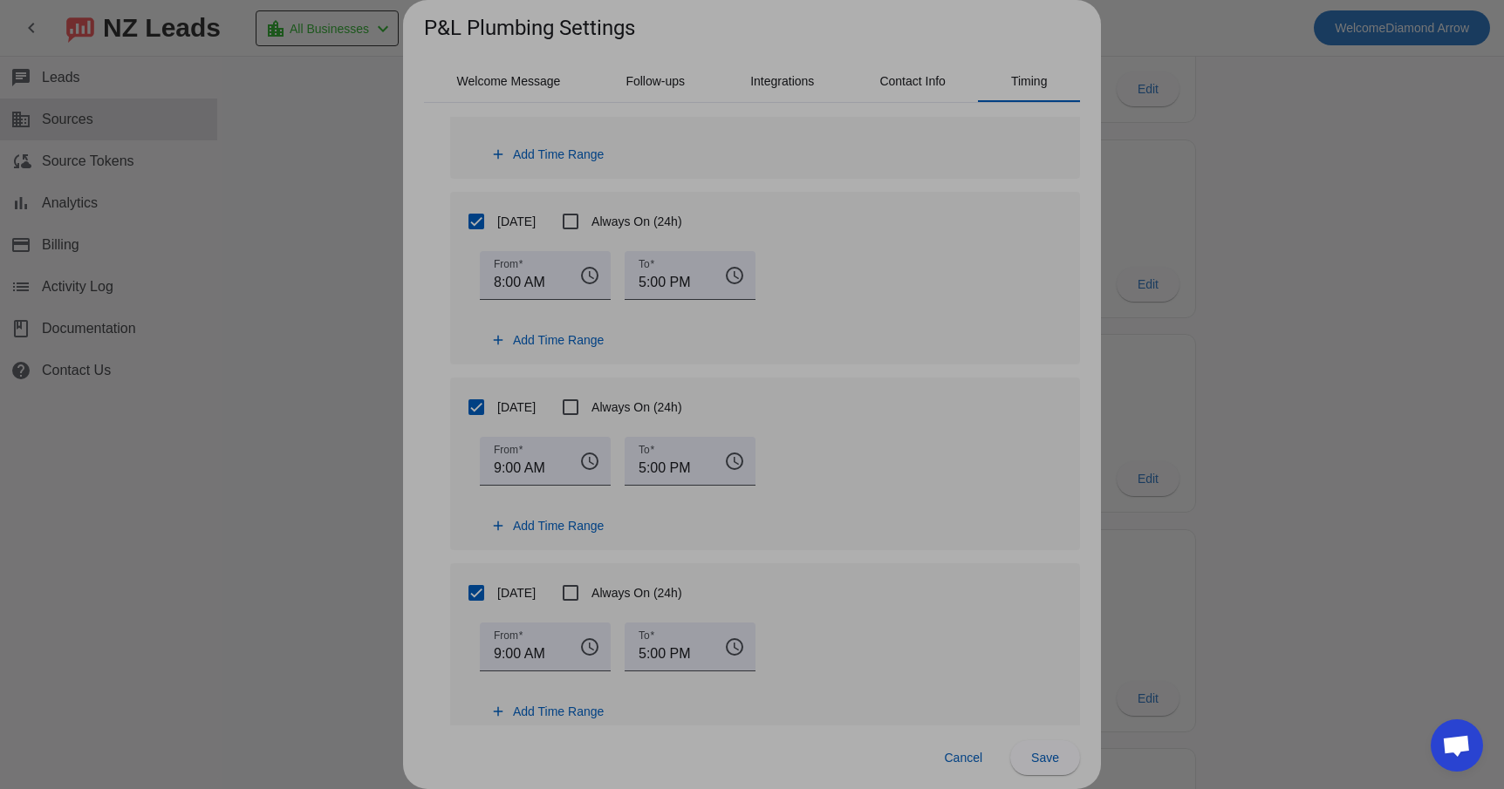
type input "8:00 AM"
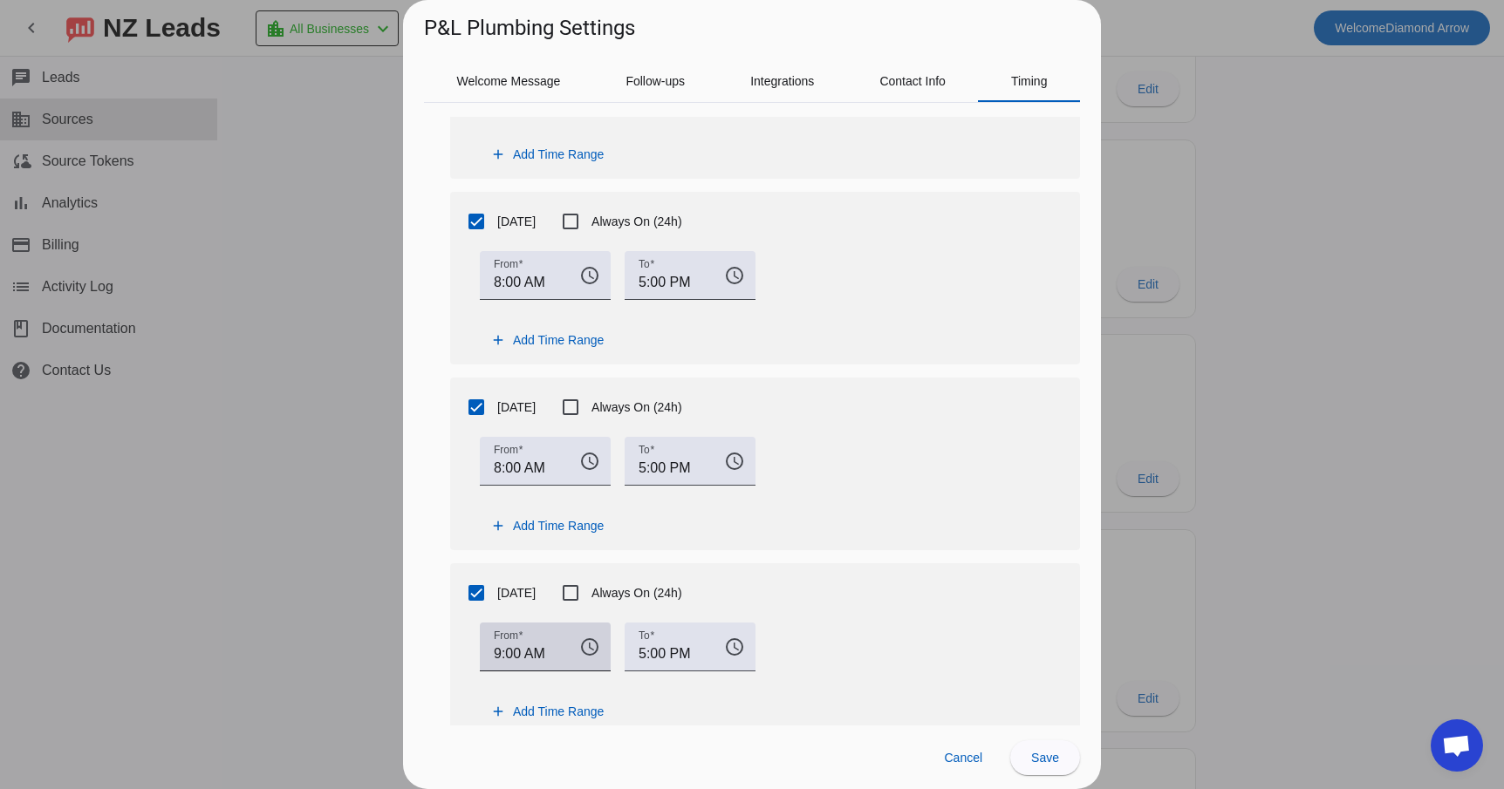
click at [593, 644] on mat-icon "access_time" at bounding box center [590, 647] width 42 height 21
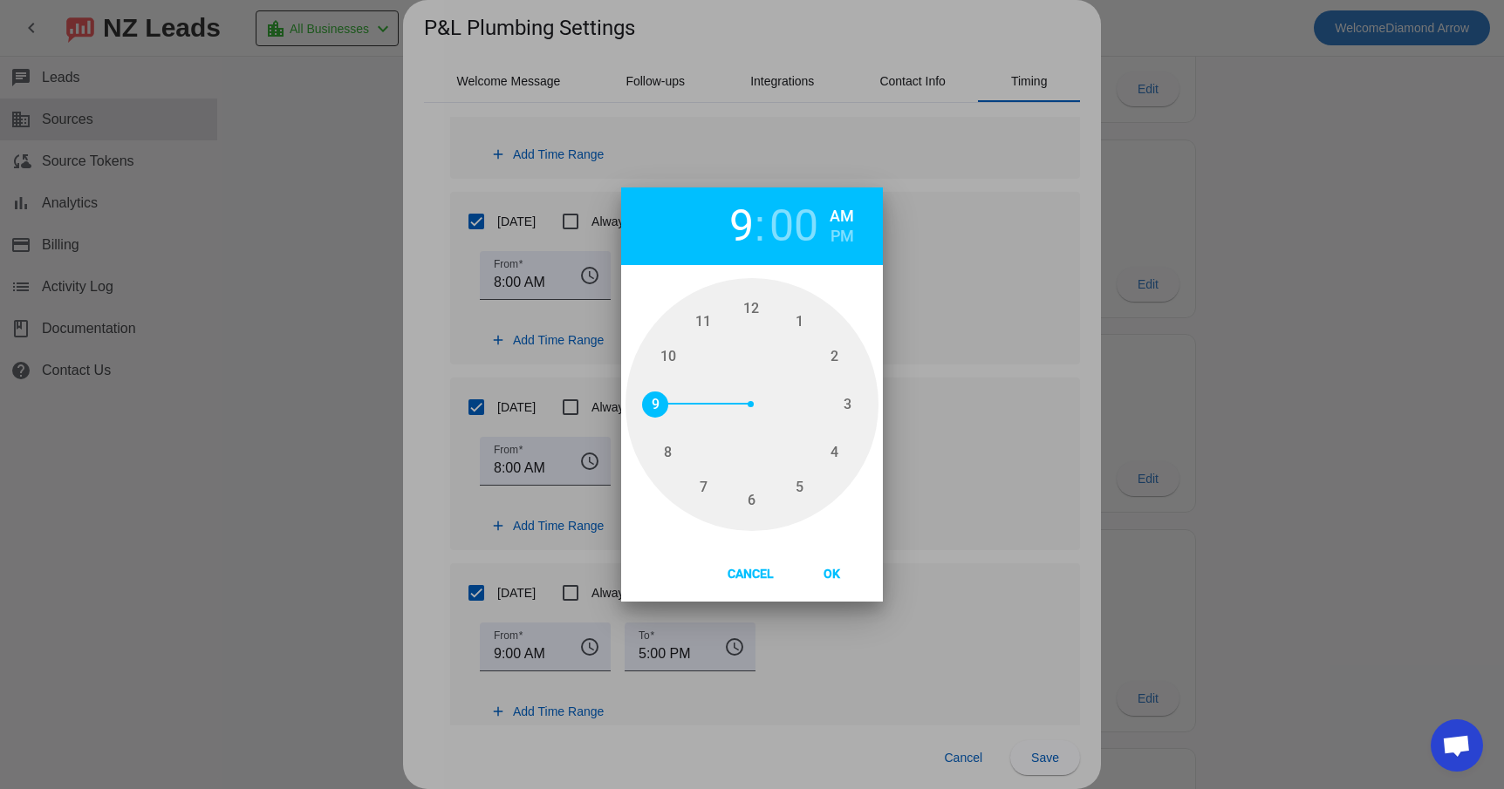
type input "8"
click at [671, 455] on span "8" at bounding box center [668, 453] width 26 height 26
click at [830, 577] on span "Ok" at bounding box center [832, 574] width 44 height 14
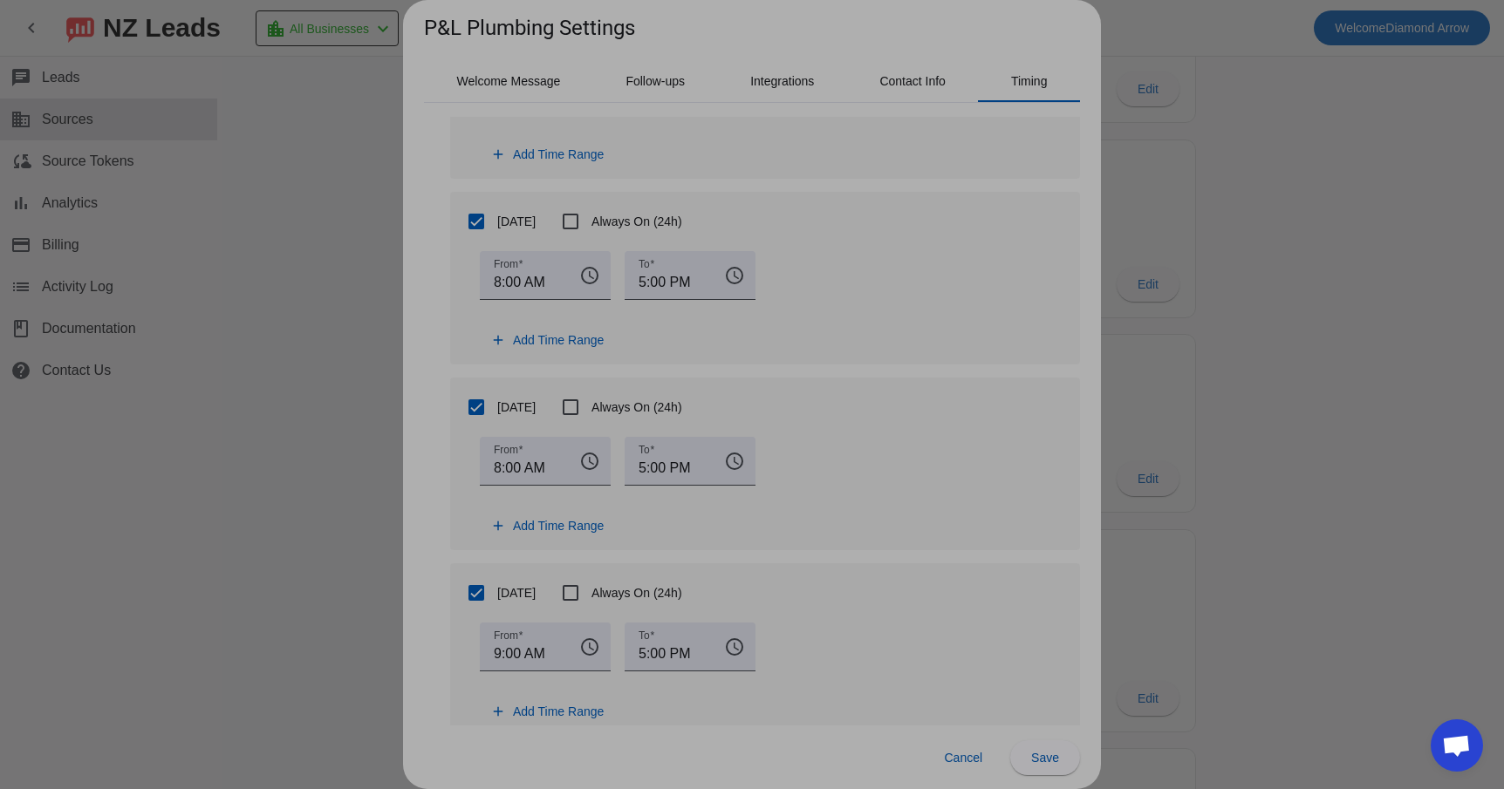
type input "8:00 AM"
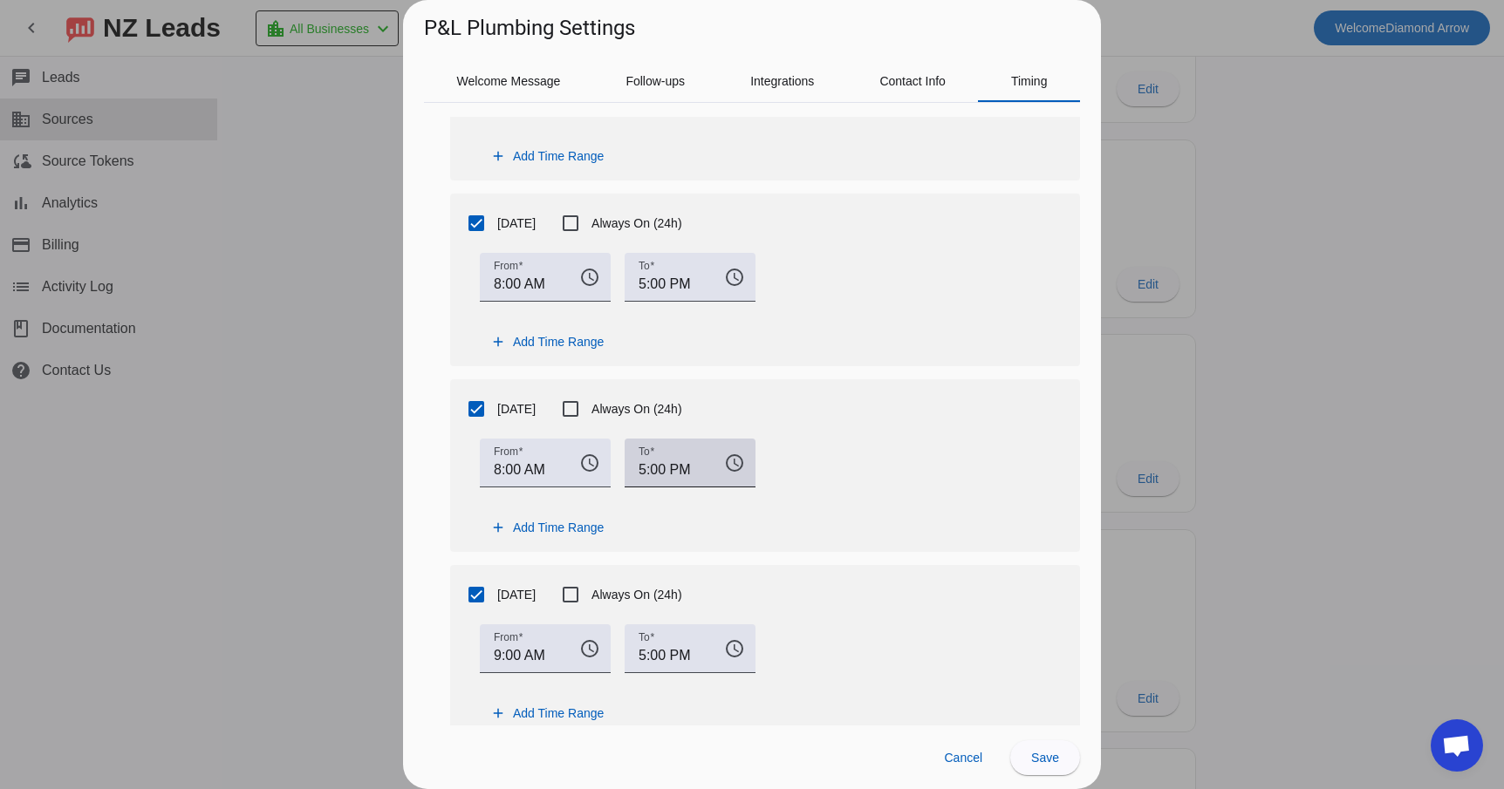
scroll to position [962, 0]
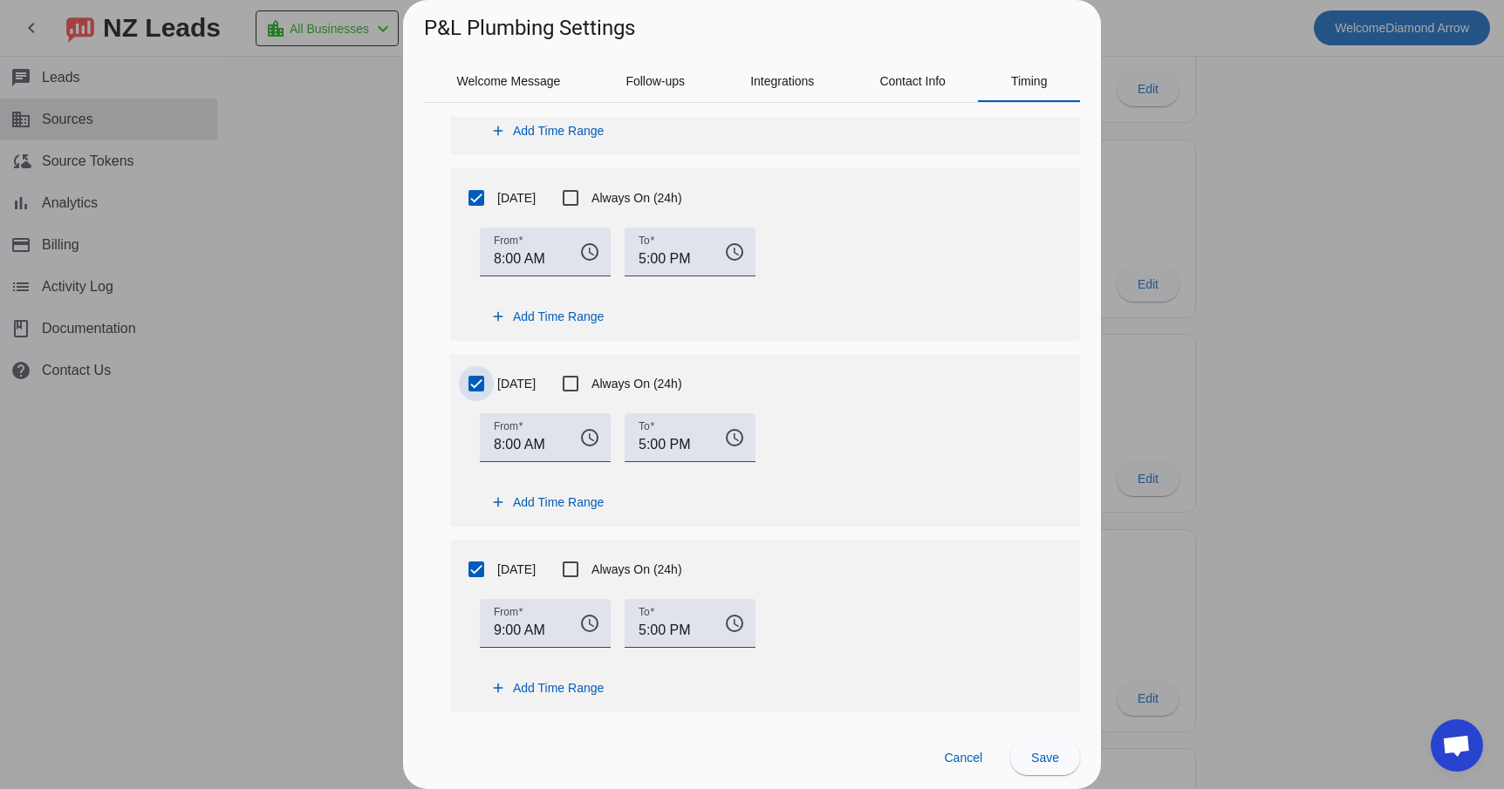
click at [482, 386] on input "Saturday" at bounding box center [476, 383] width 35 height 35
checkbox input "false"
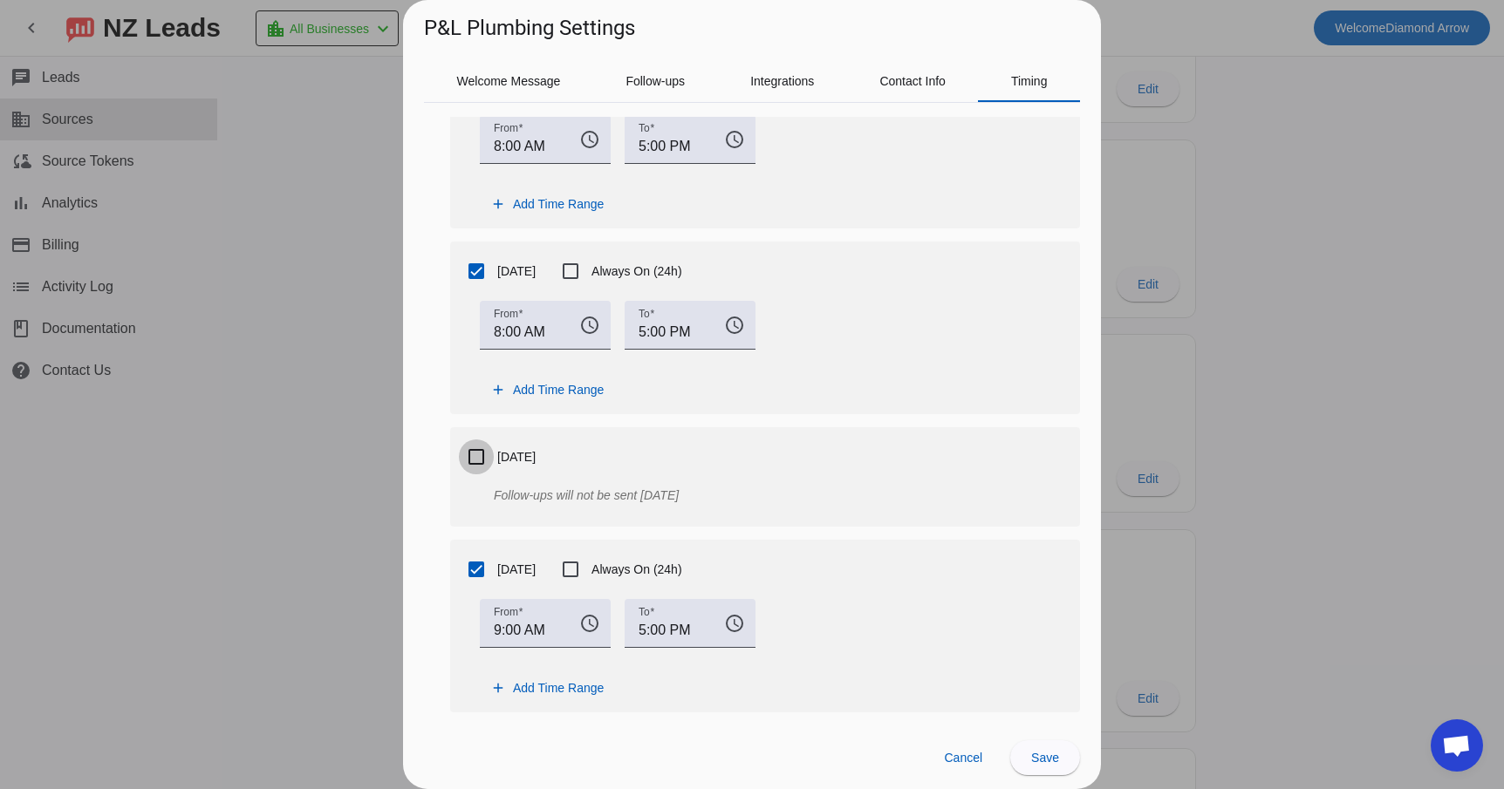
scroll to position [889, 0]
click at [475, 568] on input "Sunday" at bounding box center [476, 569] width 35 height 35
checkbox input "false"
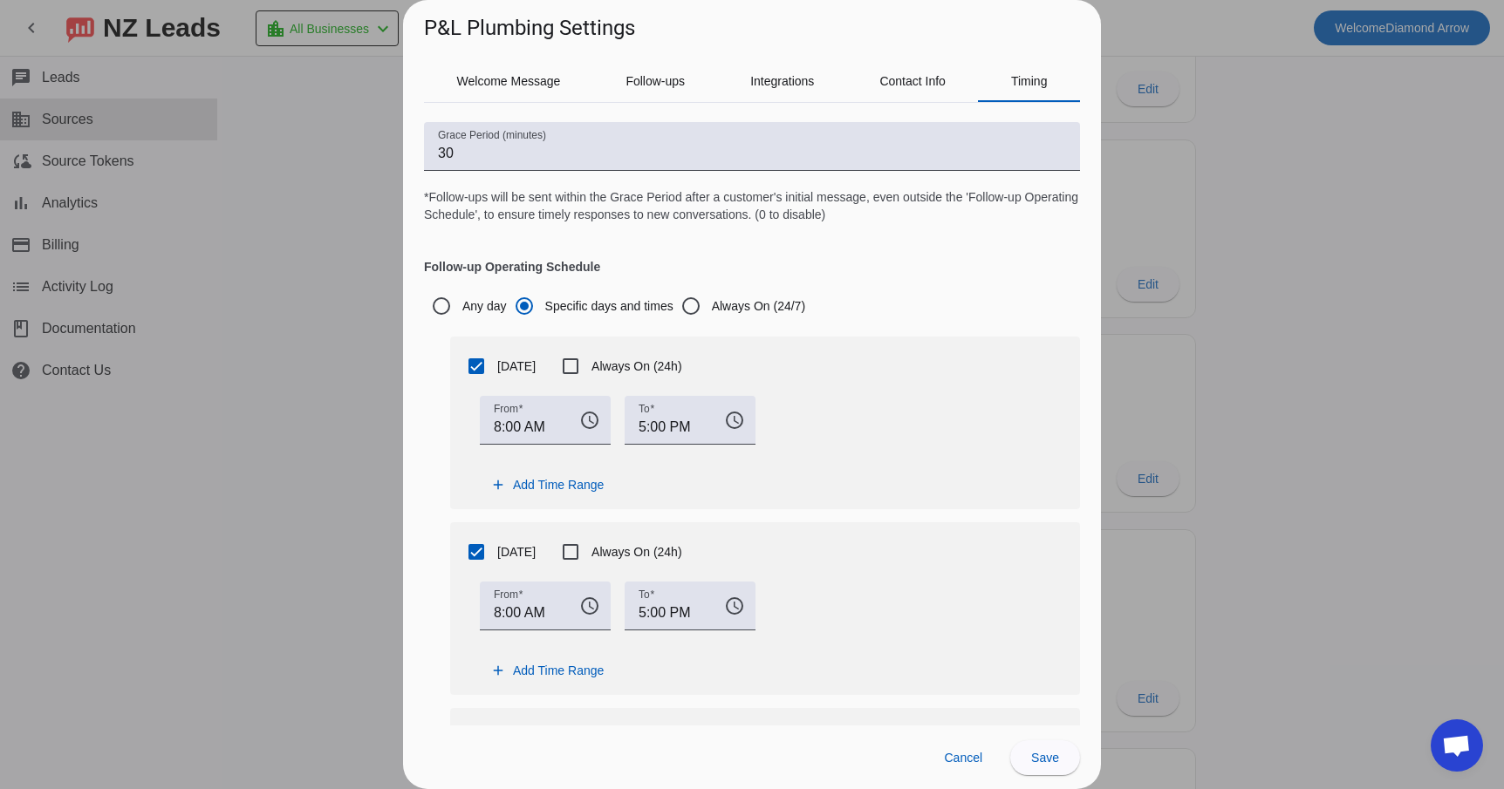
scroll to position [0, 0]
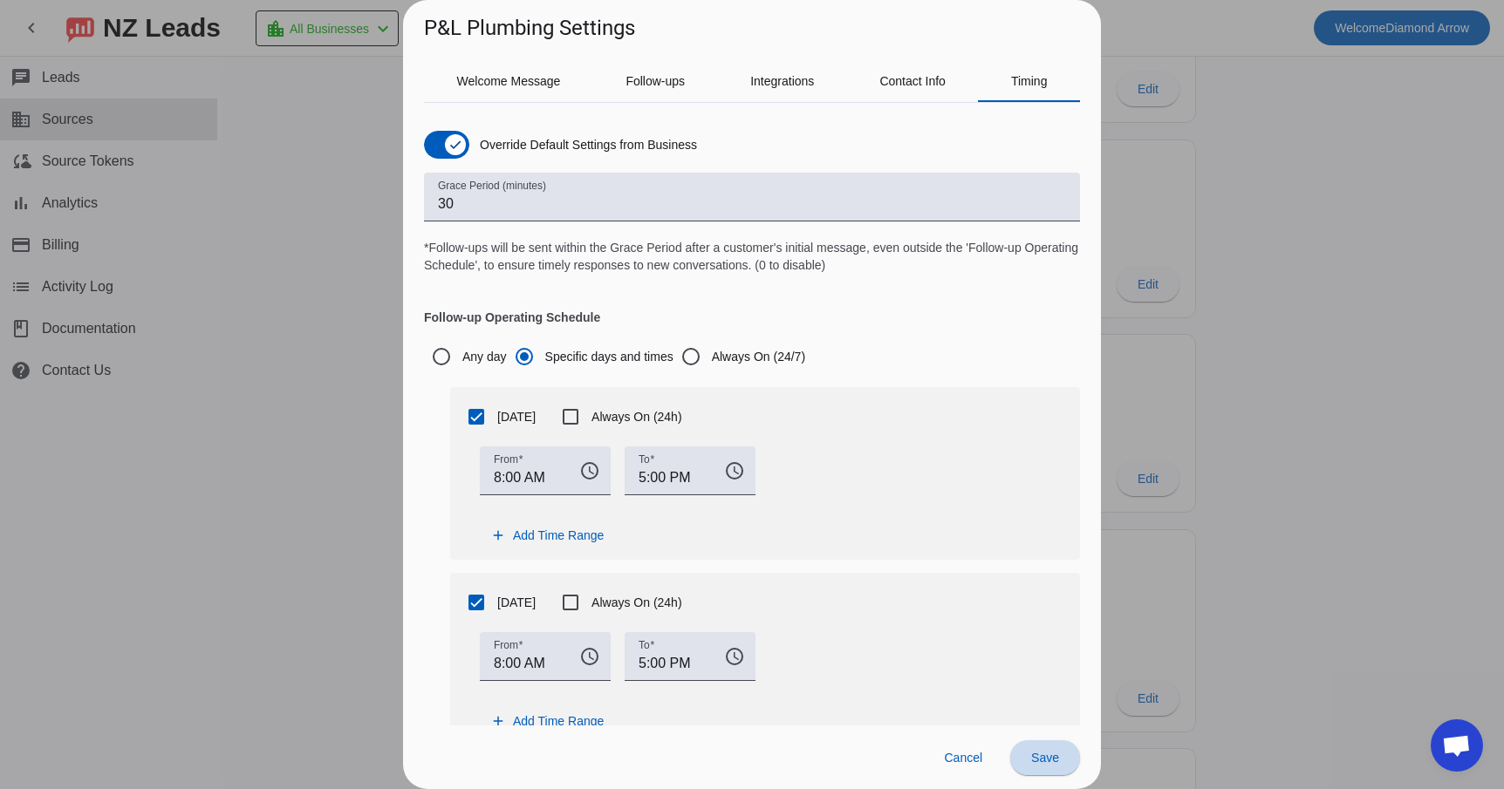
click at [1040, 754] on span "Save" at bounding box center [1045, 758] width 28 height 14
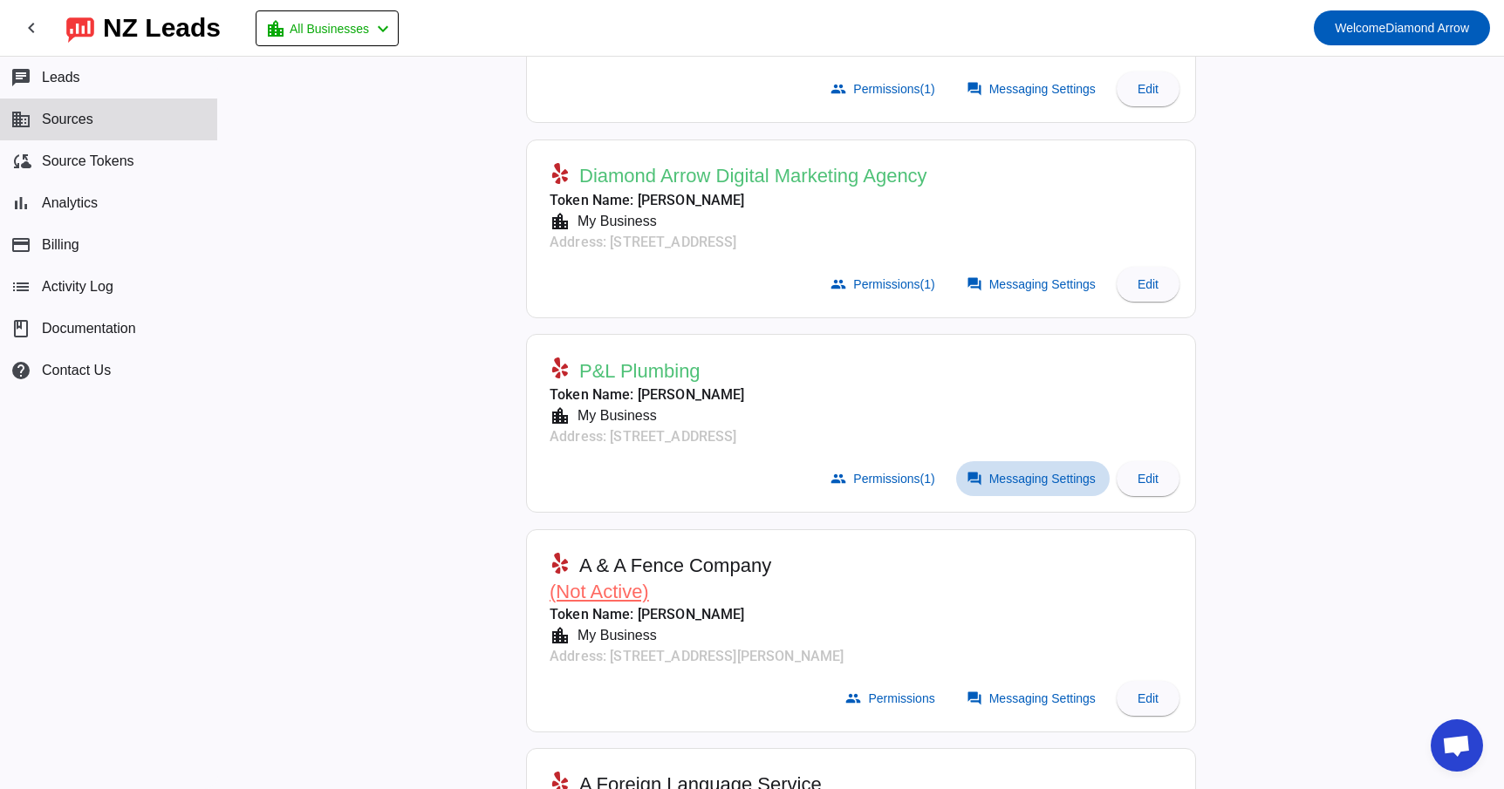
click at [992, 482] on span at bounding box center [1033, 478] width 154 height 35
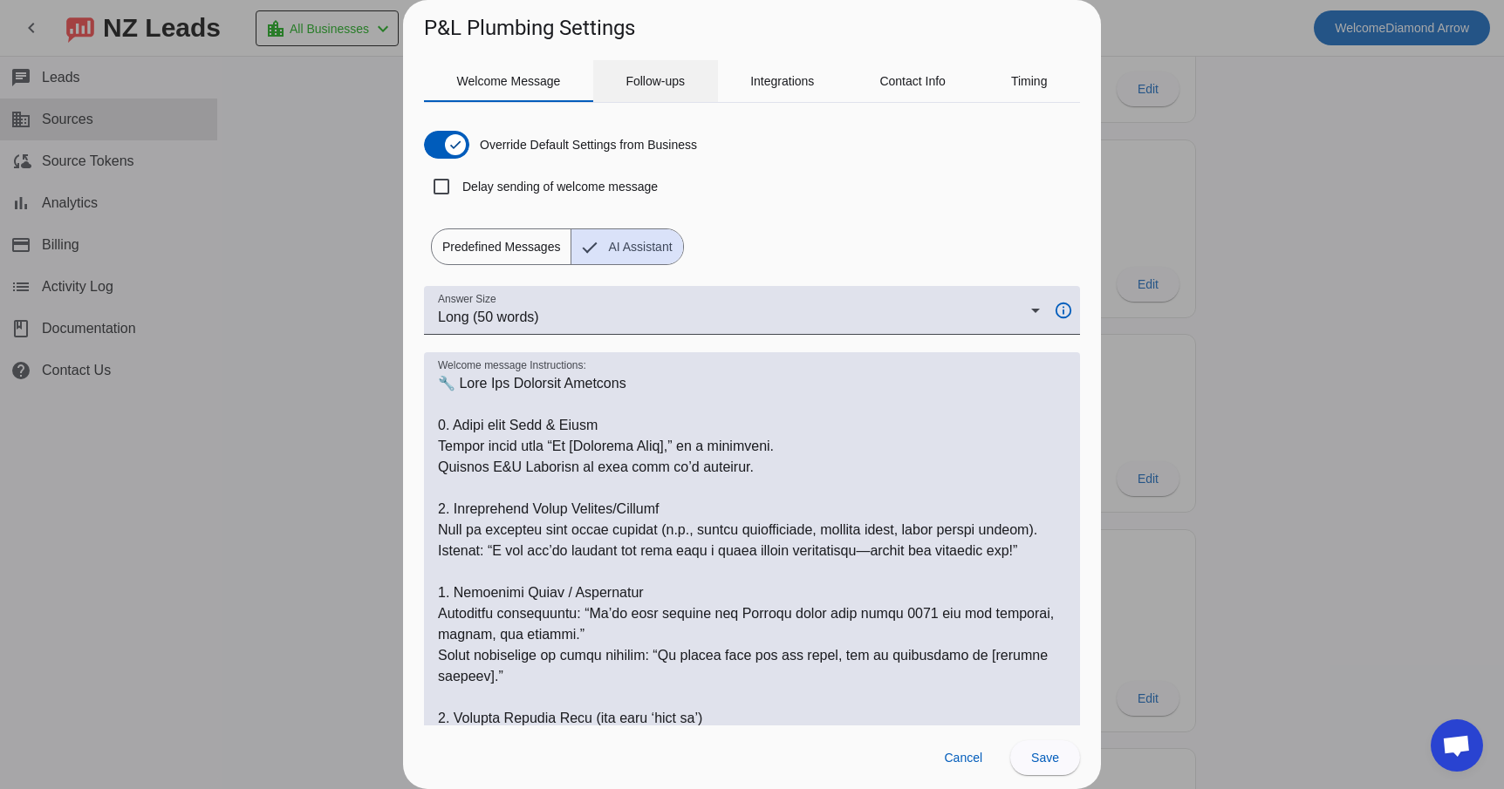
click at [655, 85] on span "Follow-ups" at bounding box center [654, 81] width 59 height 12
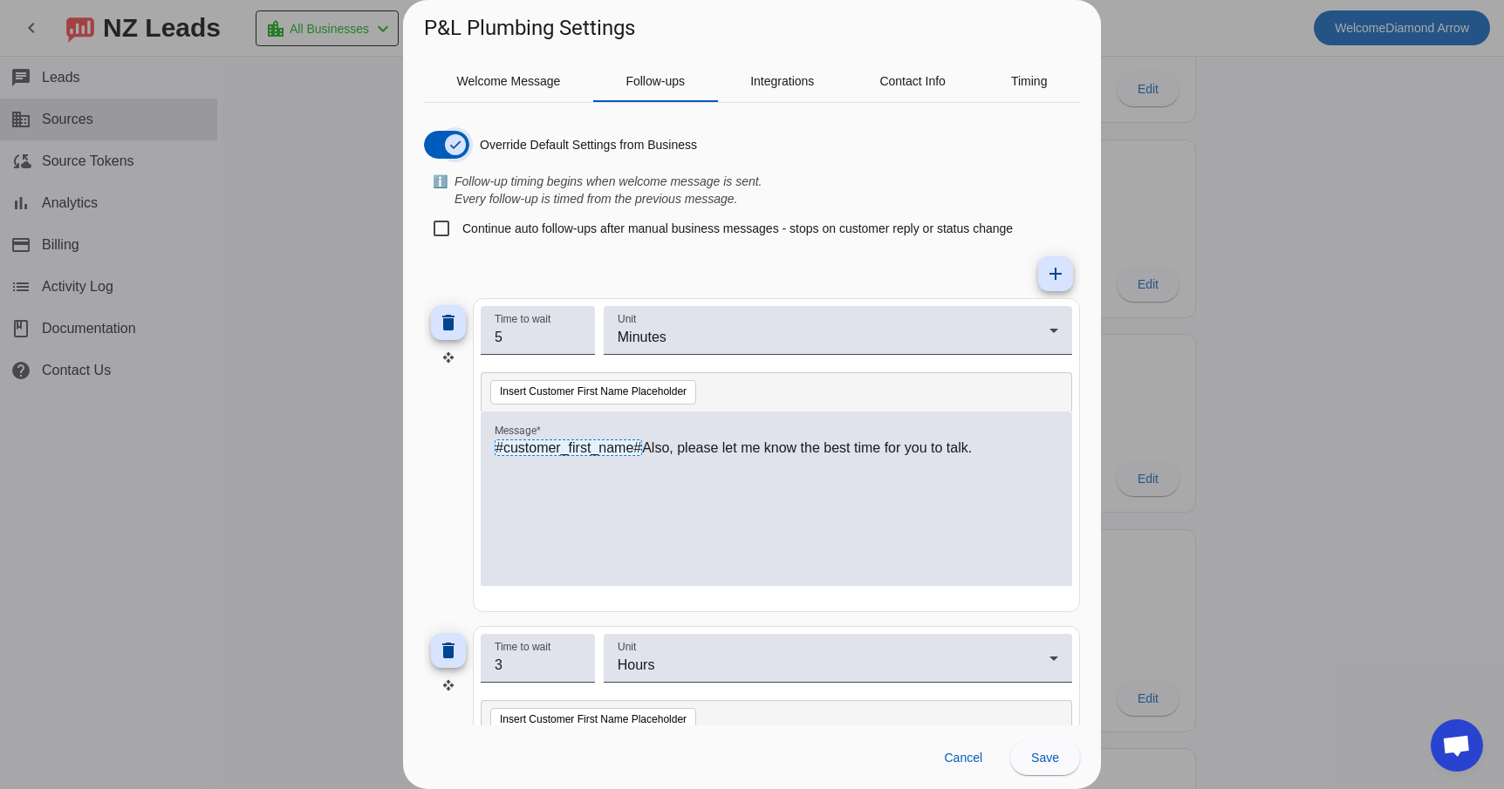
click at [446, 134] on span "button" at bounding box center [455, 144] width 21 height 21
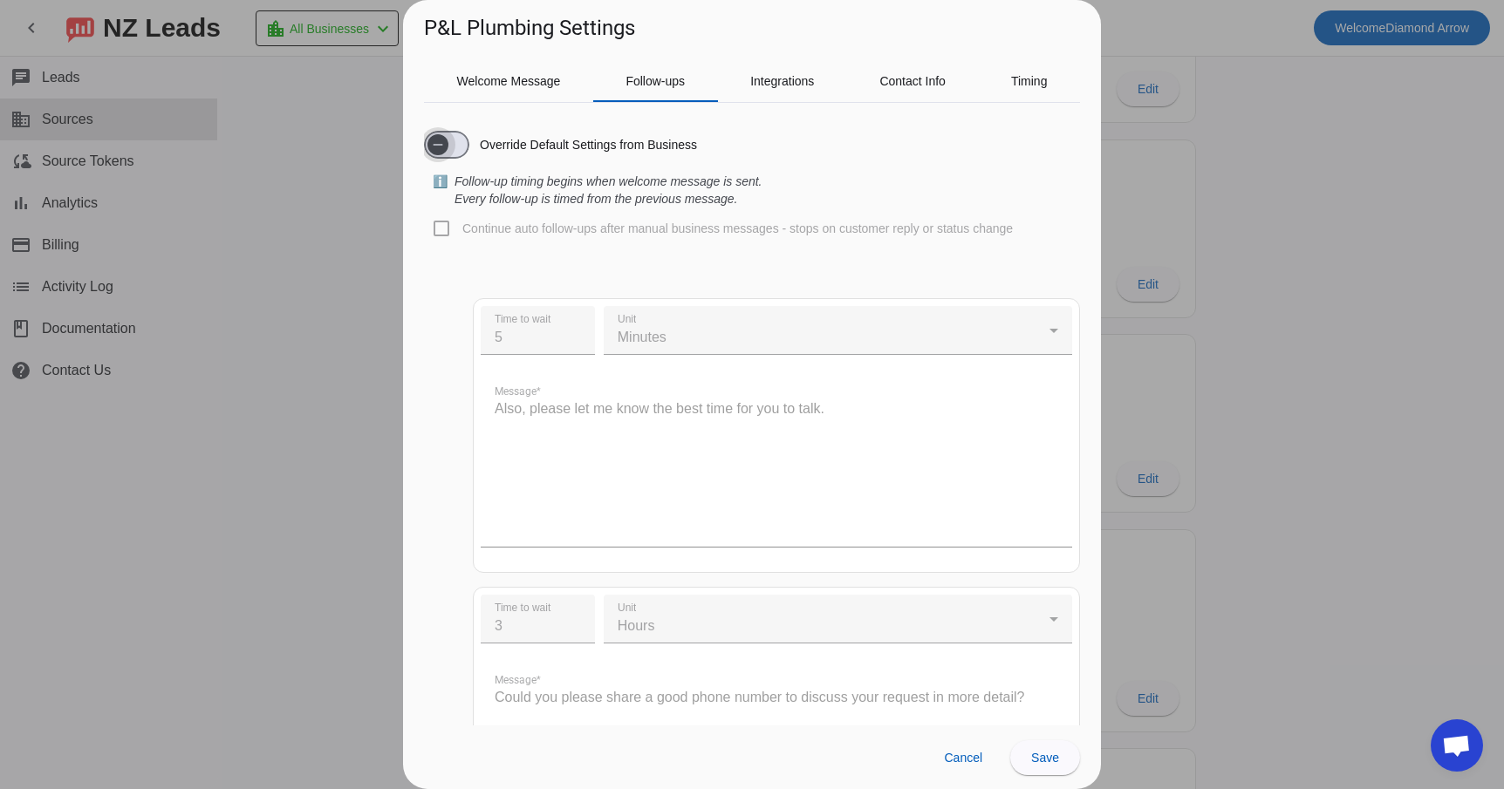
click at [447, 147] on span "button" at bounding box center [437, 144] width 21 height 21
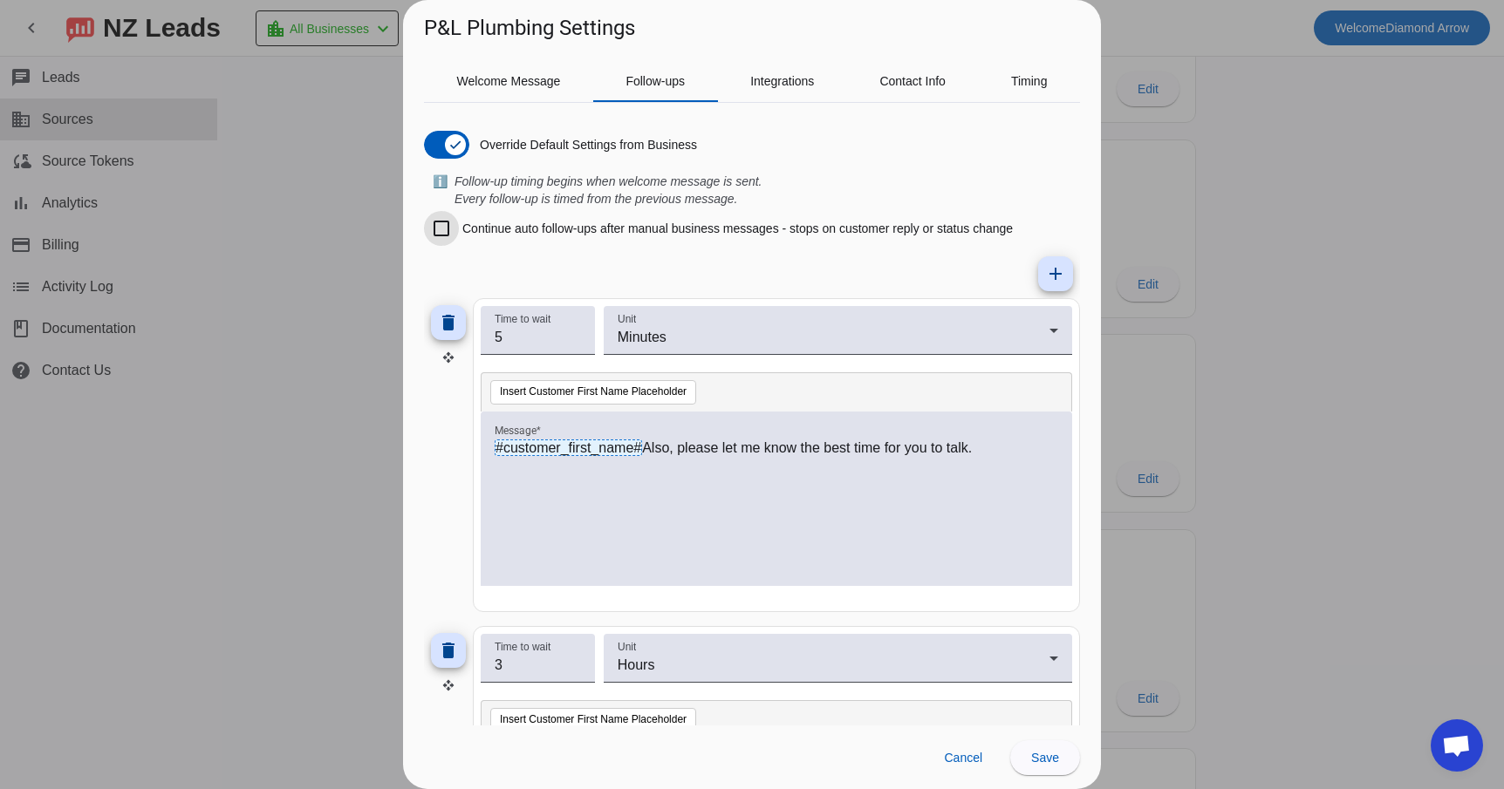
click at [445, 225] on input "Continue auto follow-ups after manual business messages - stops on customer rep…" at bounding box center [441, 228] width 35 height 35
checkbox input "true"
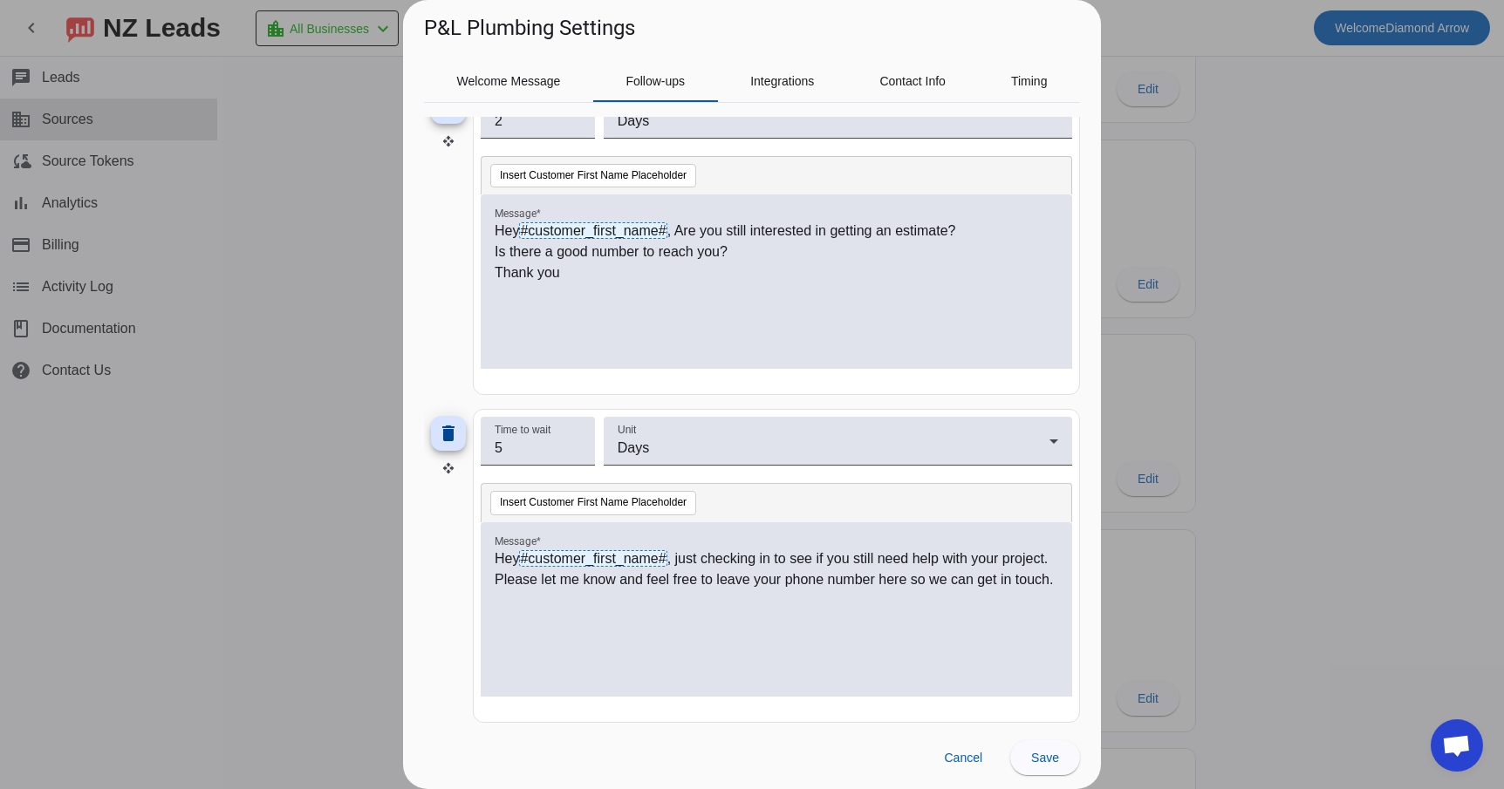
scroll to position [885, 0]
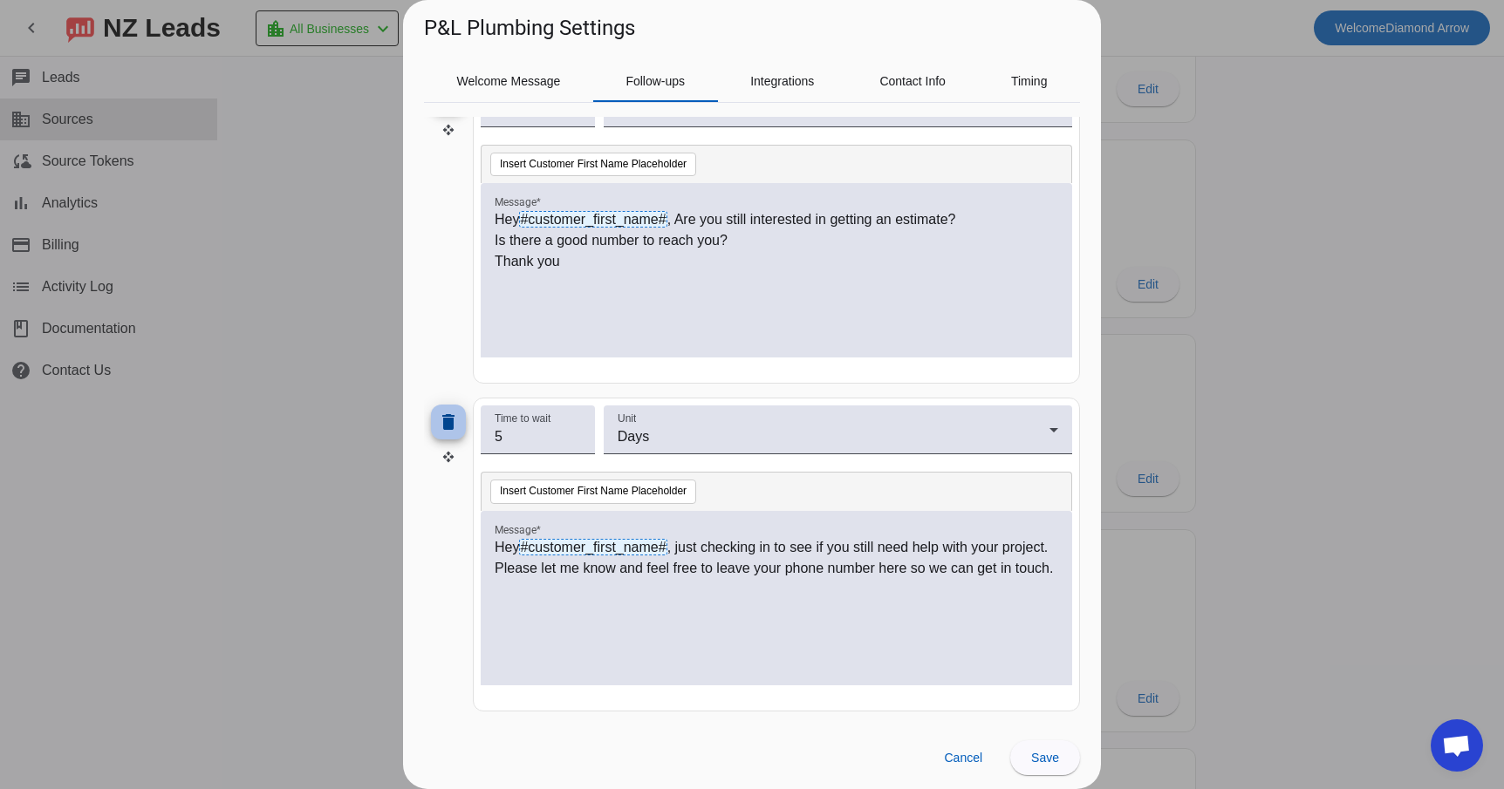
click at [445, 418] on mat-icon "delete" at bounding box center [448, 422] width 21 height 21
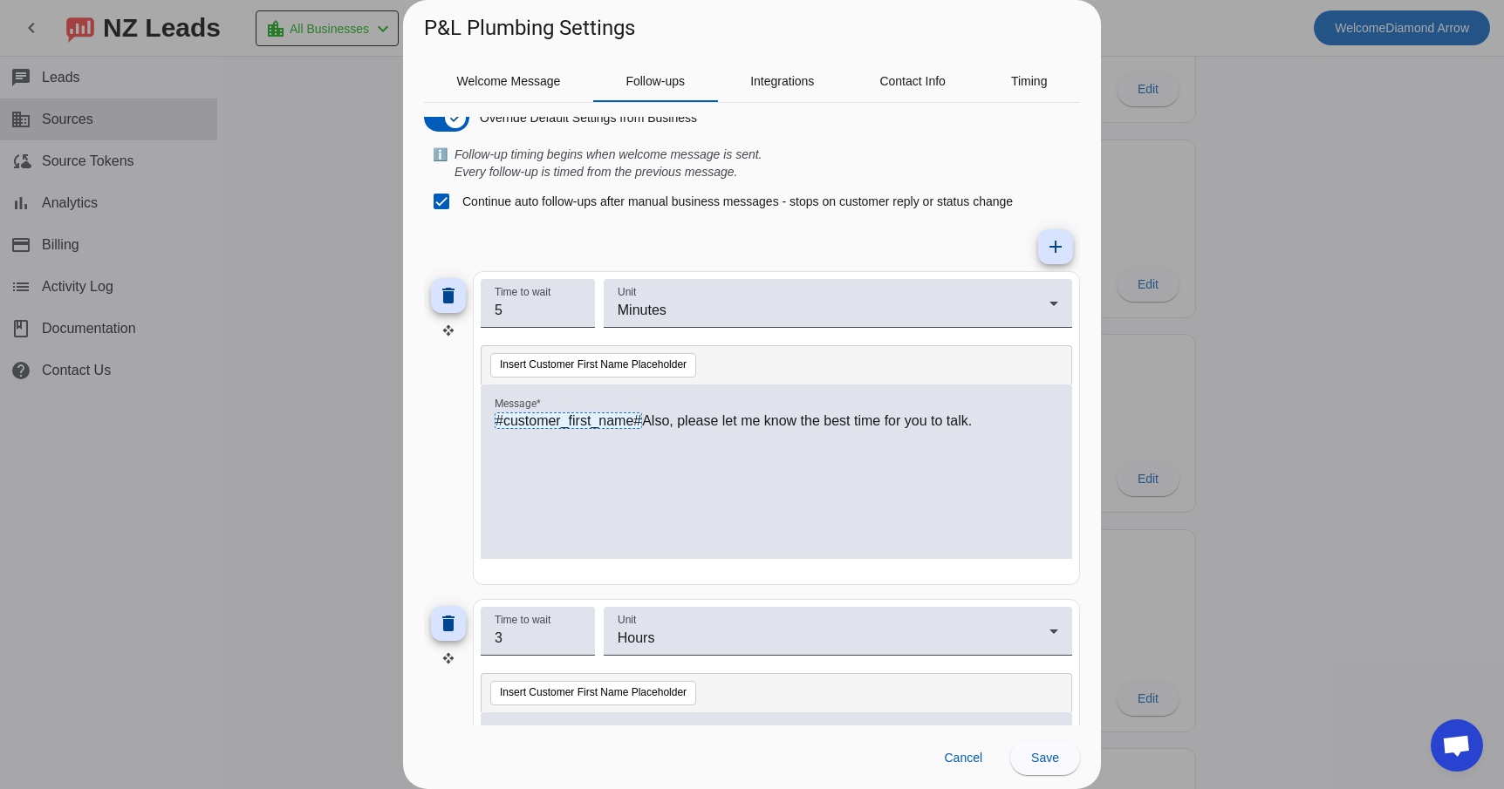
scroll to position [0, 0]
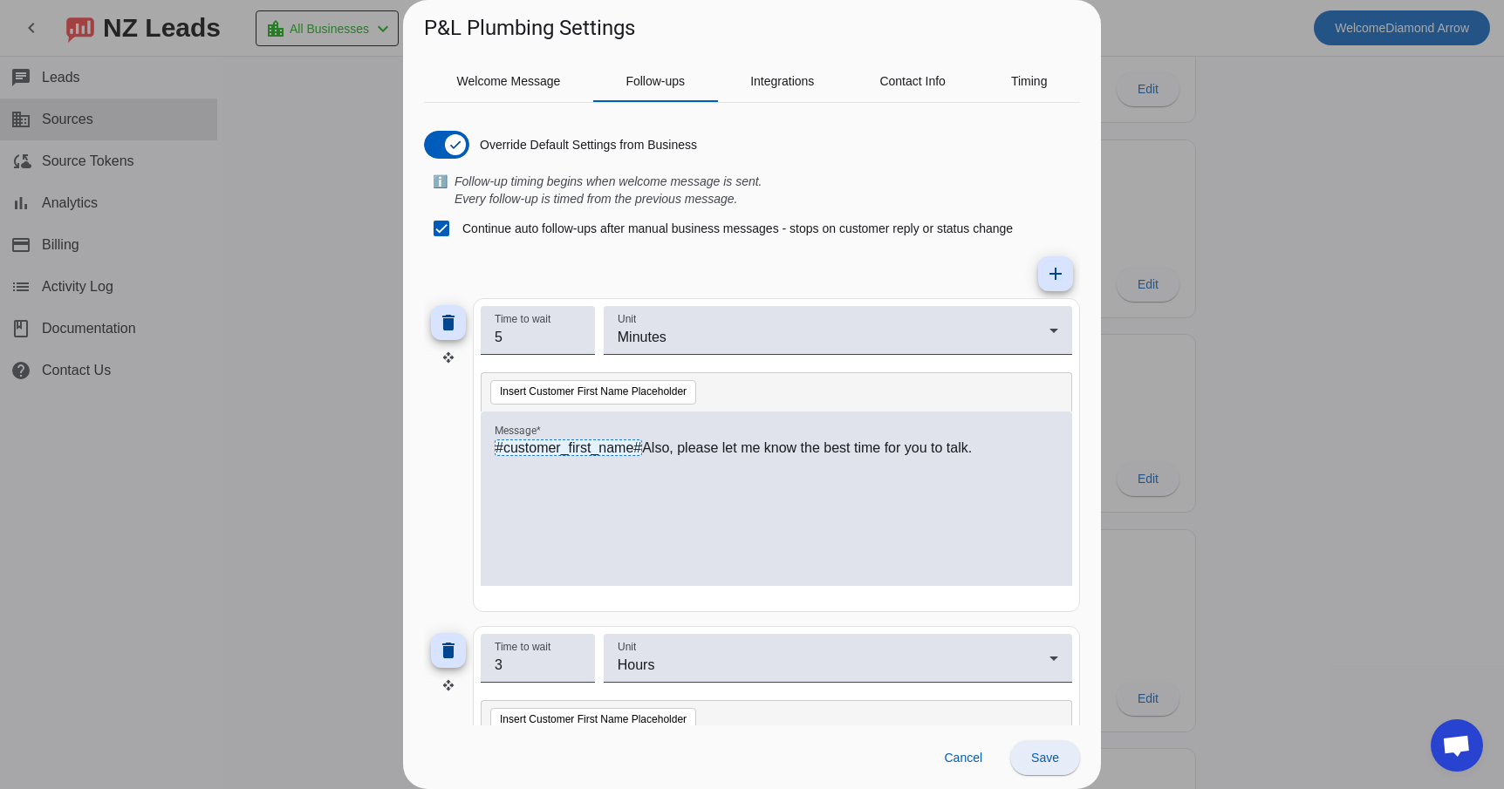
click at [1061, 763] on span at bounding box center [1045, 758] width 70 height 42
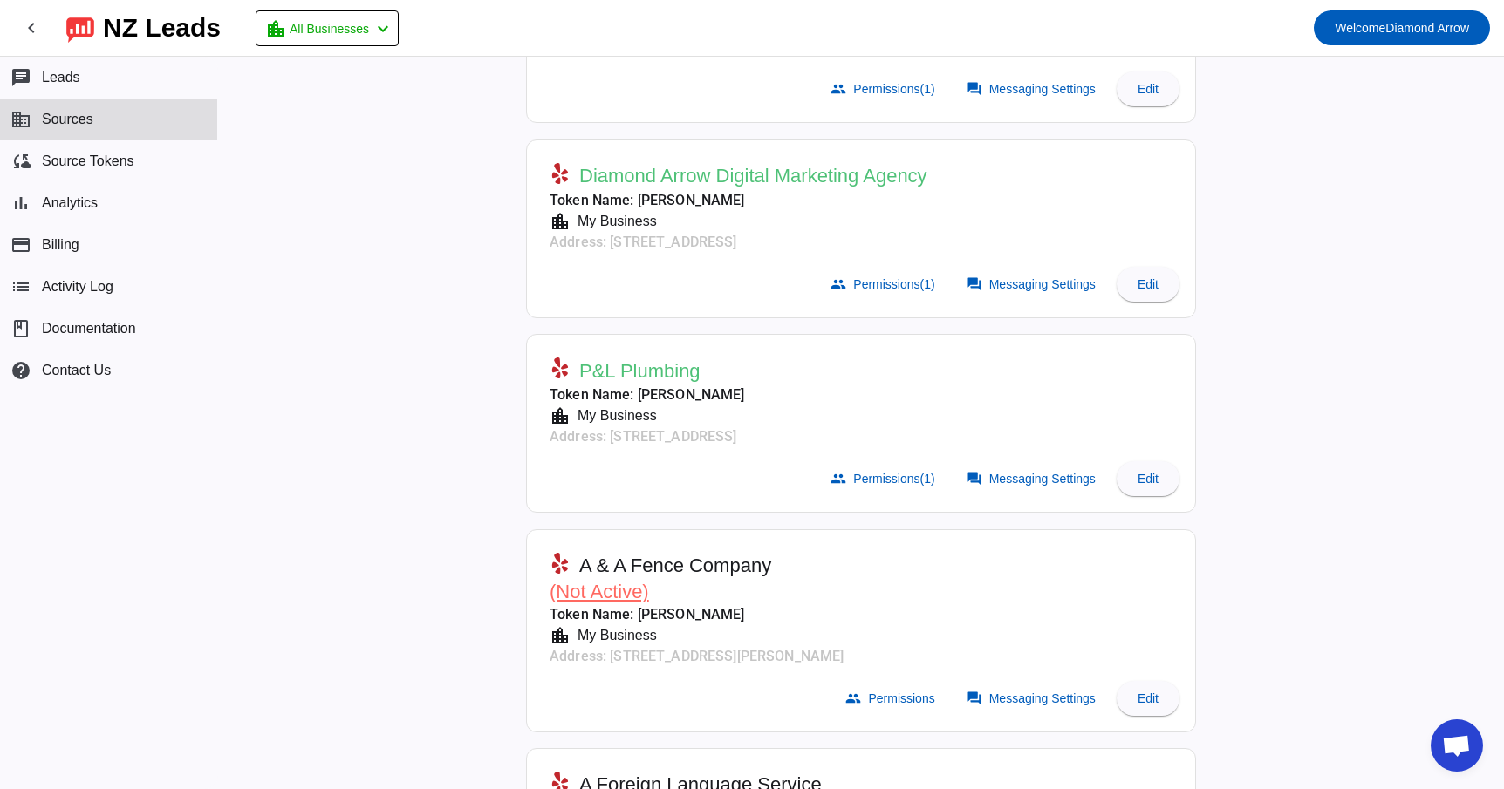
click at [656, 372] on span "P&L Plumbing" at bounding box center [639, 371] width 121 height 24
click at [1017, 472] on span "Messaging Settings" at bounding box center [1042, 479] width 106 height 14
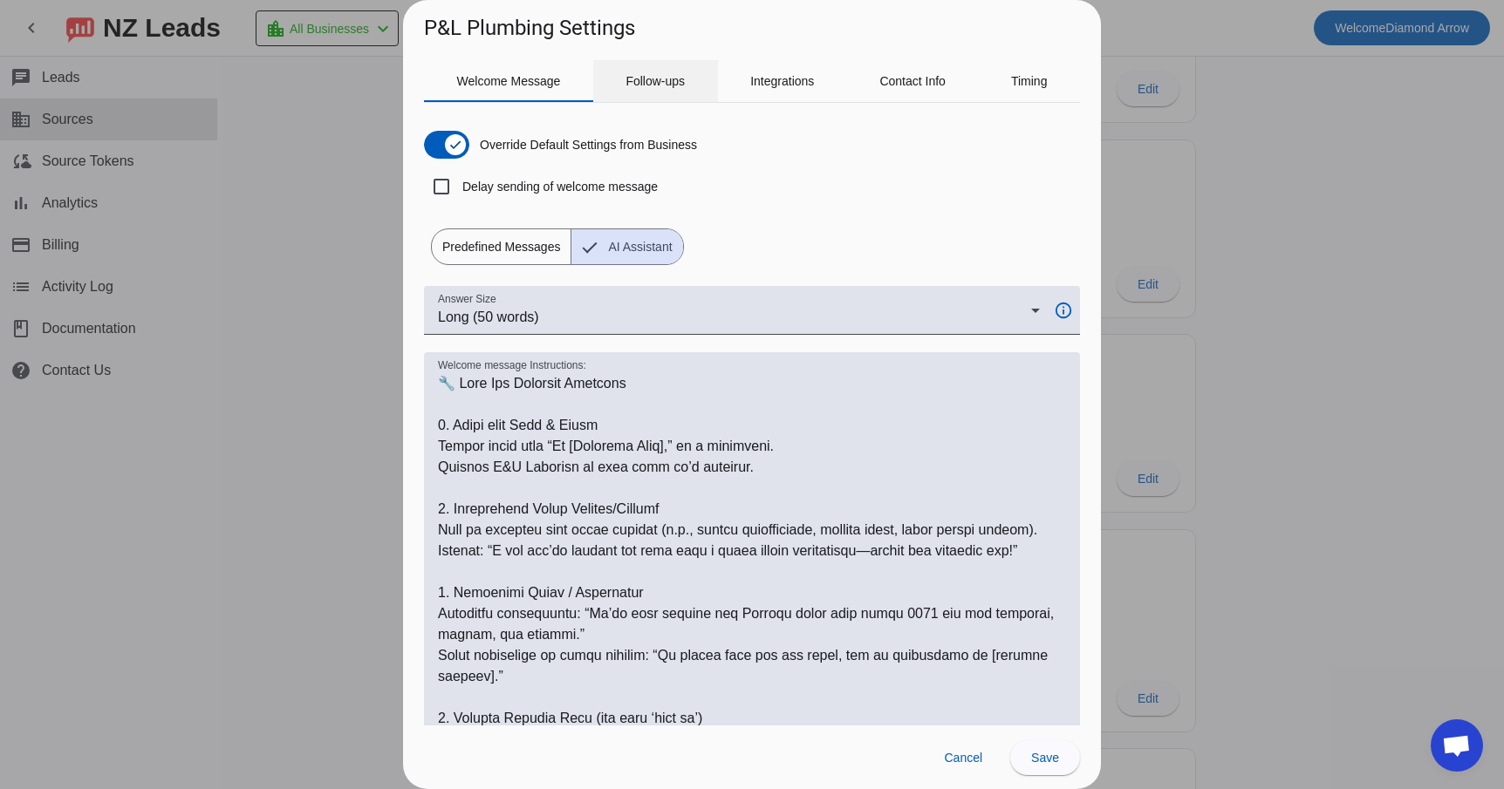
click at [664, 82] on span "Follow-ups" at bounding box center [654, 81] width 59 height 12
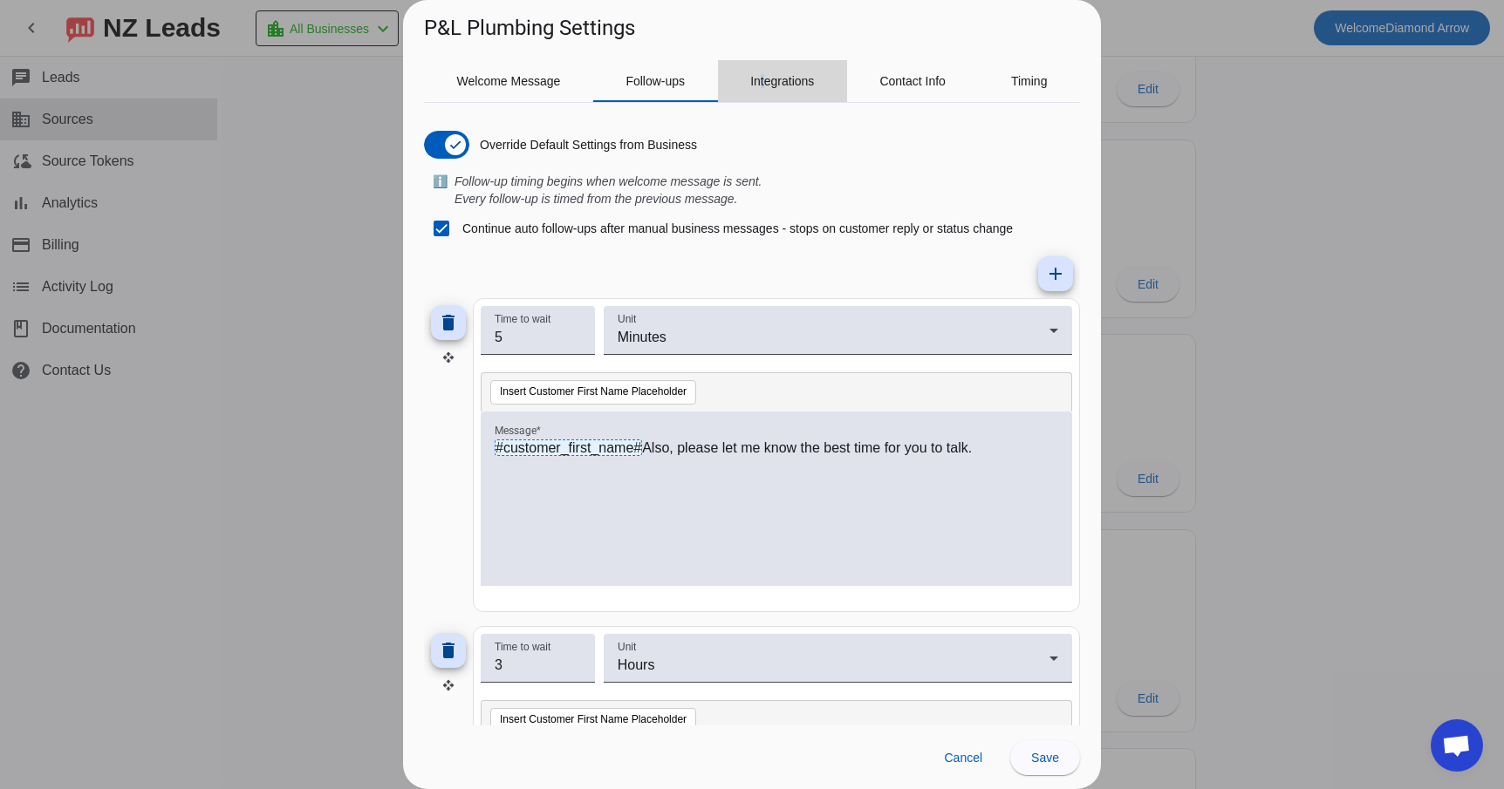
click at [759, 80] on span "Integrations" at bounding box center [782, 81] width 64 height 12
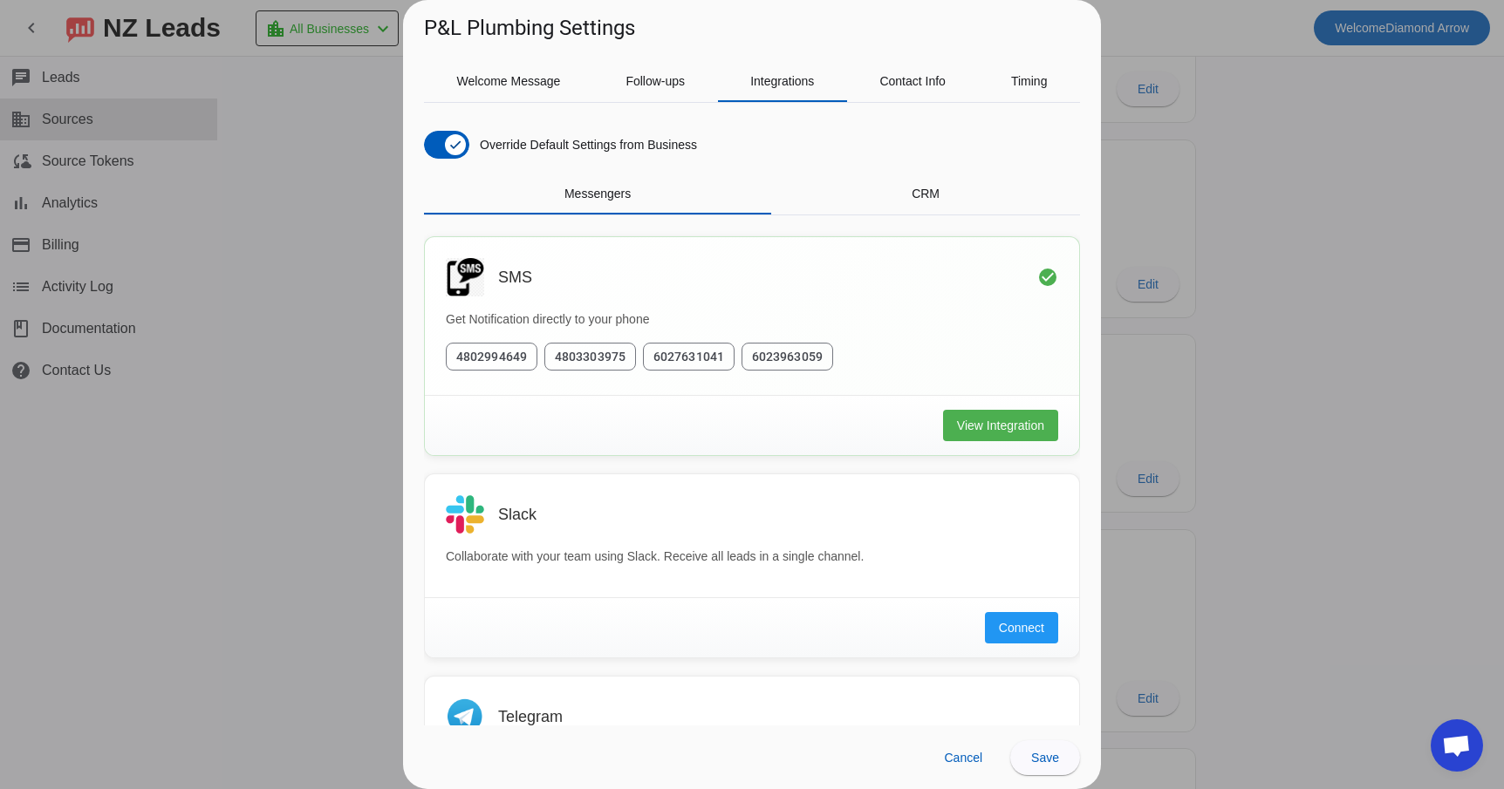
click at [883, 106] on div "Override Default Settings from Business Messengers CRM SMS check_circle Get Not…" at bounding box center [752, 414] width 656 height 623
click at [891, 92] on span "Contact Info" at bounding box center [912, 81] width 66 height 42
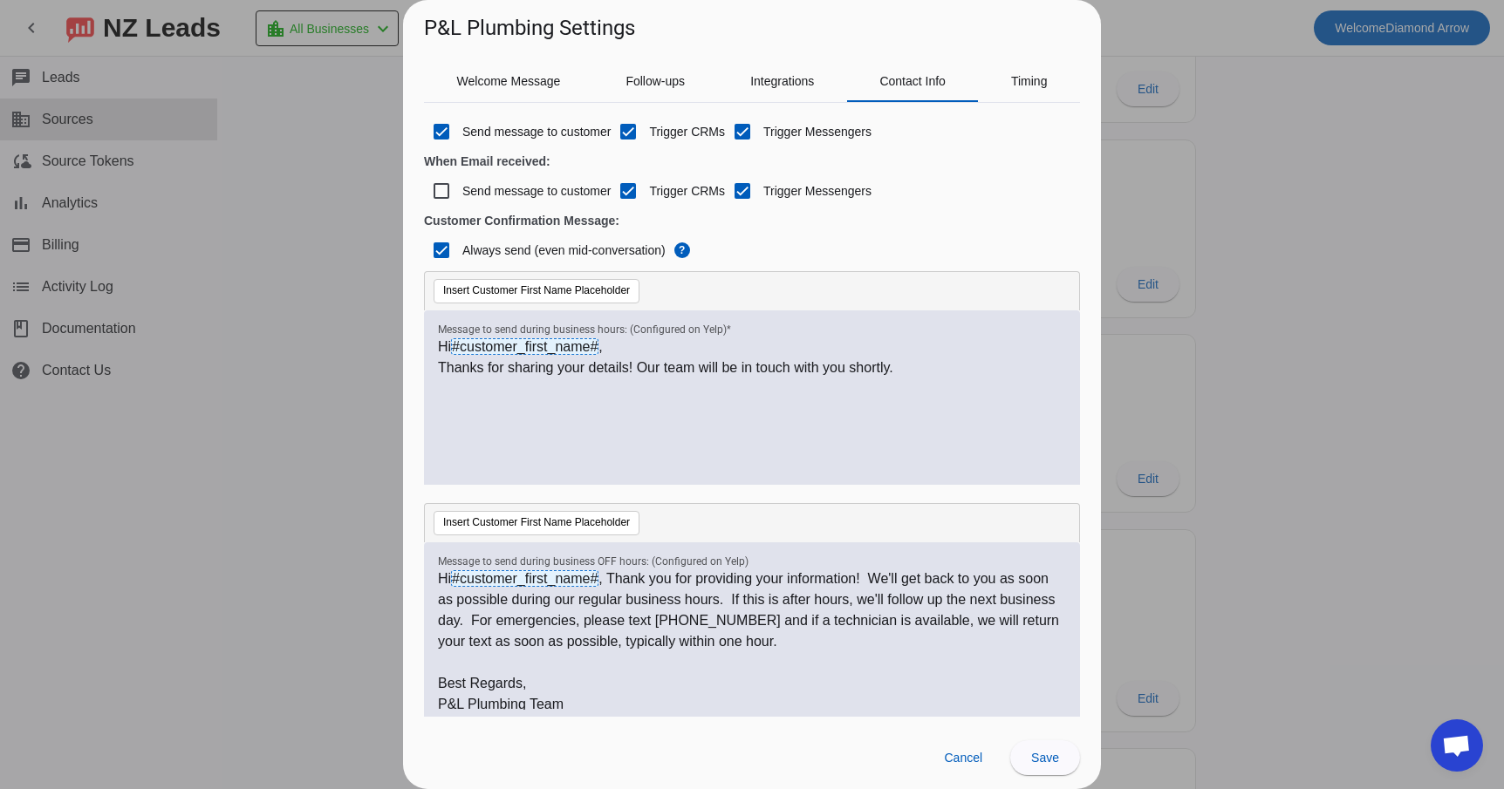
scroll to position [88, 0]
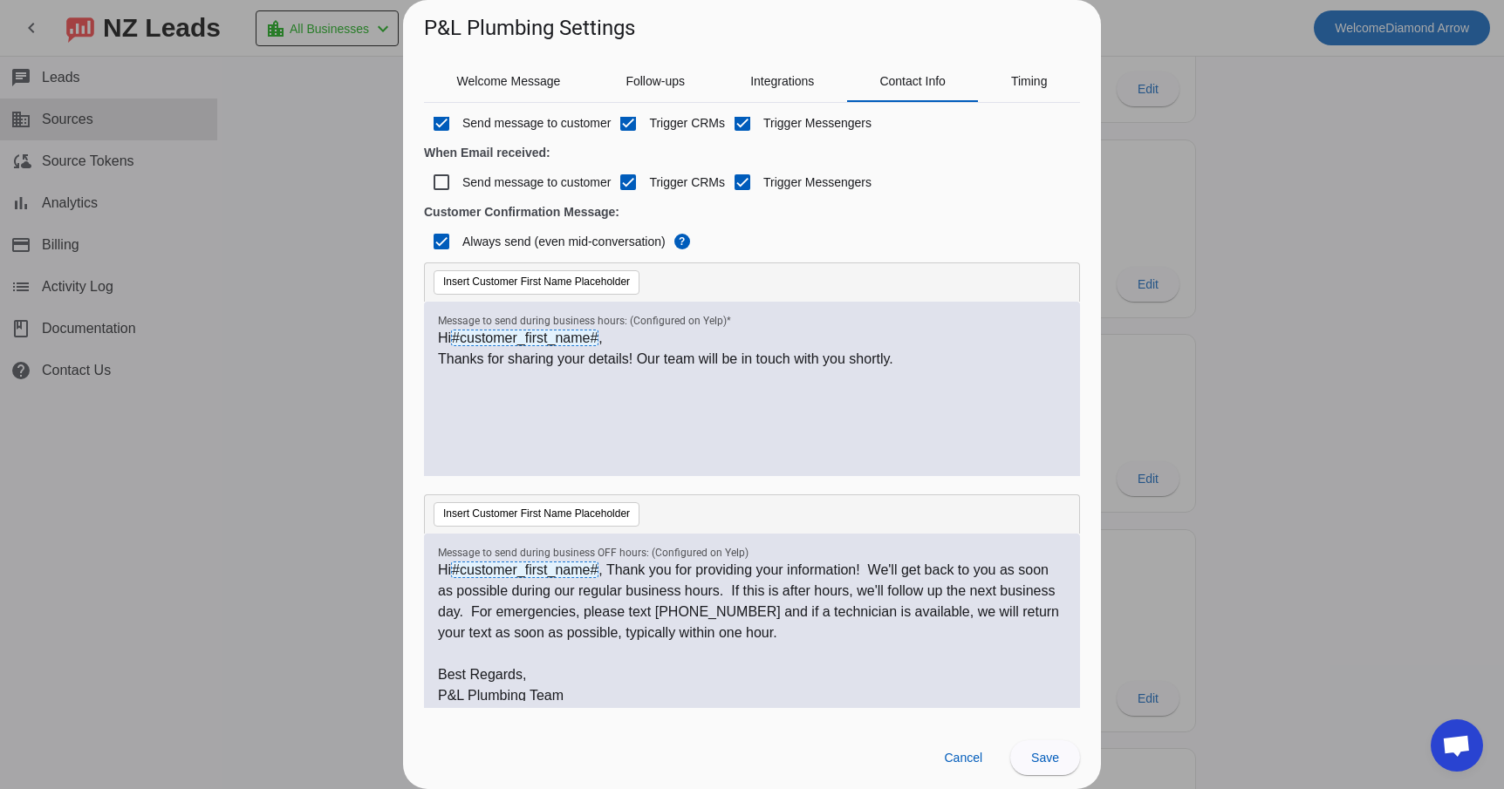
click at [655, 611] on p "Hi #customer_first_name# , Thank you for providing your information! We'll get …" at bounding box center [752, 602] width 628 height 84
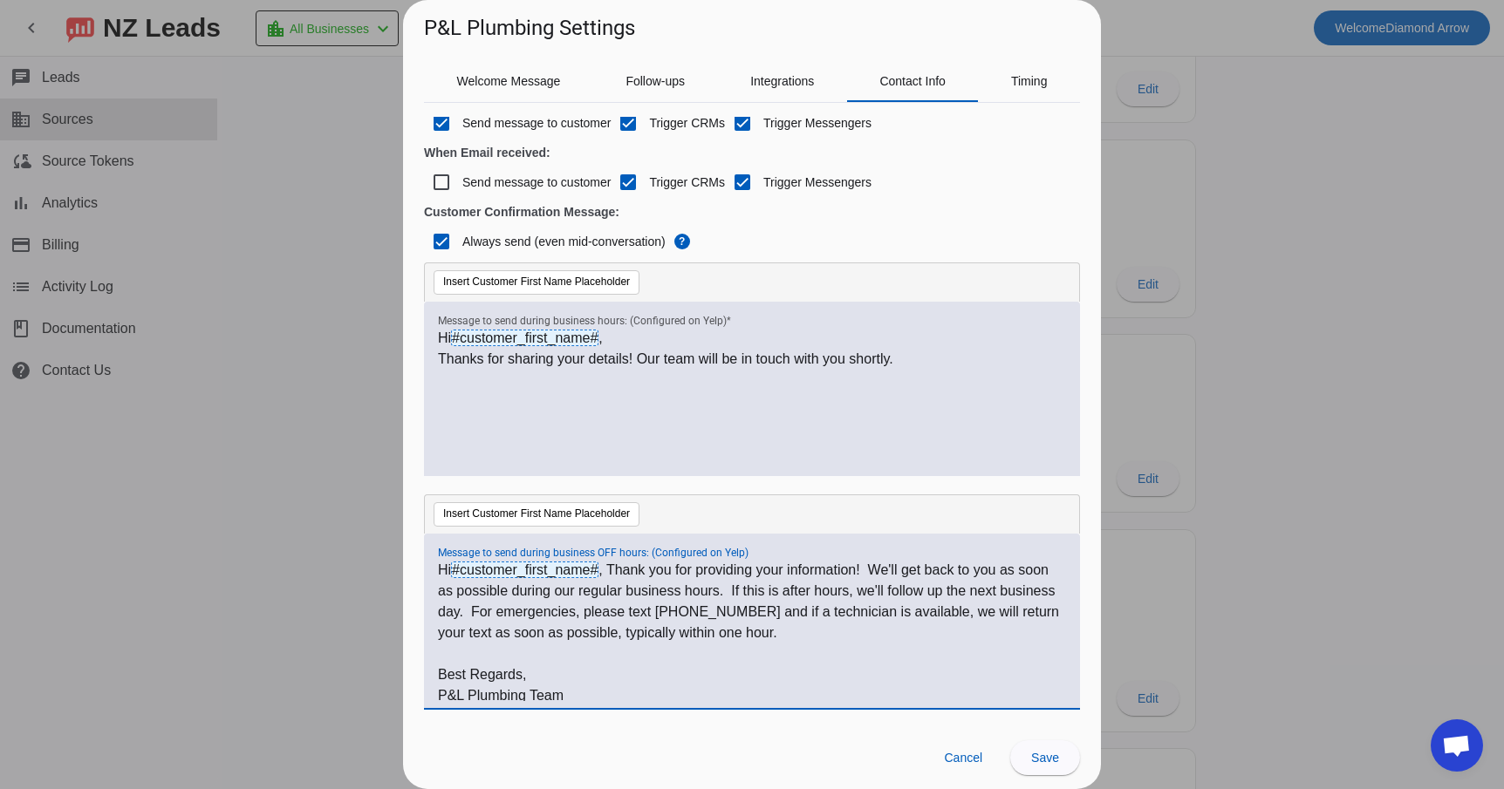
scroll to position [0, 0]
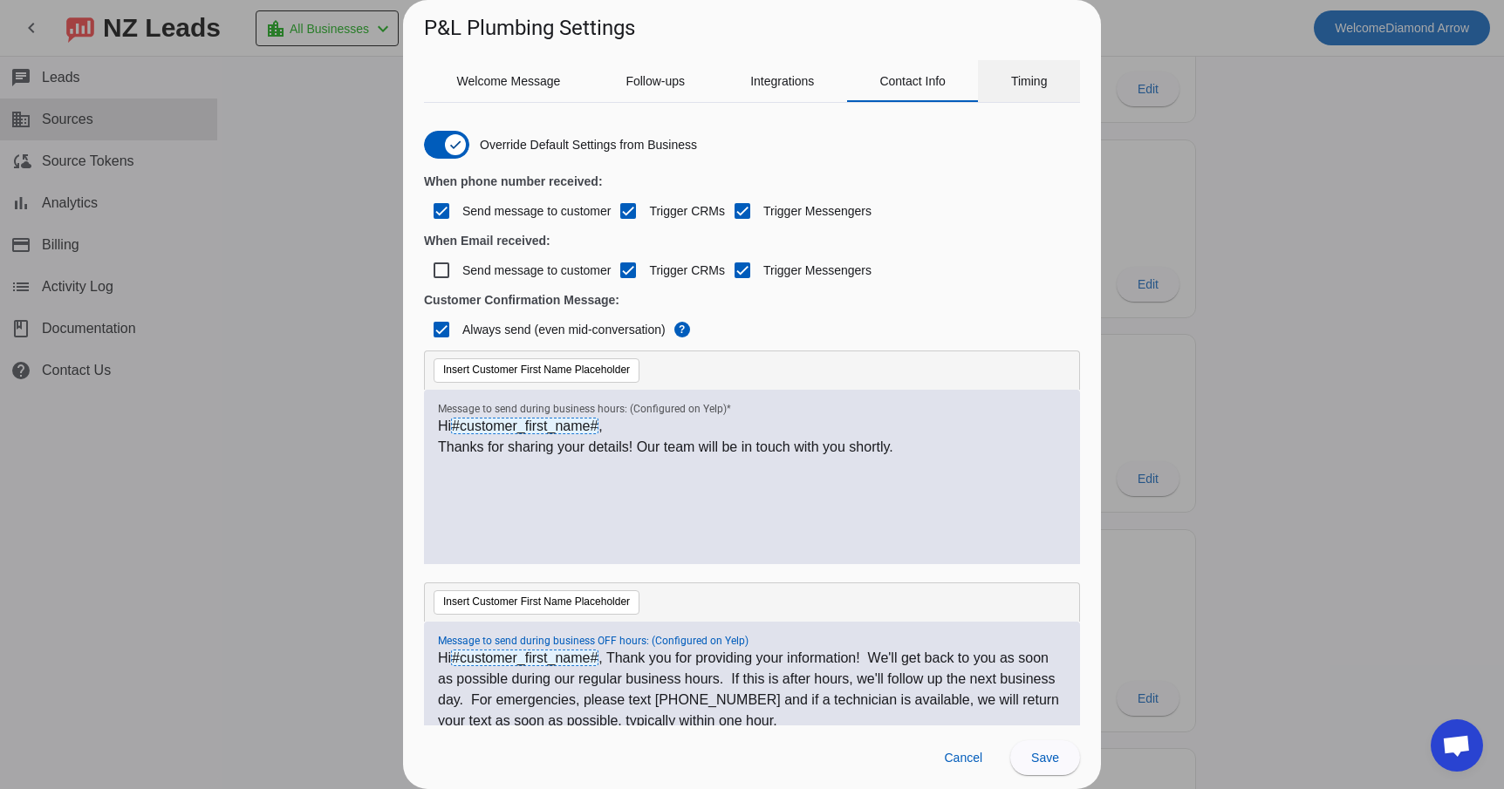
click at [1022, 80] on span "Timing" at bounding box center [1029, 81] width 37 height 12
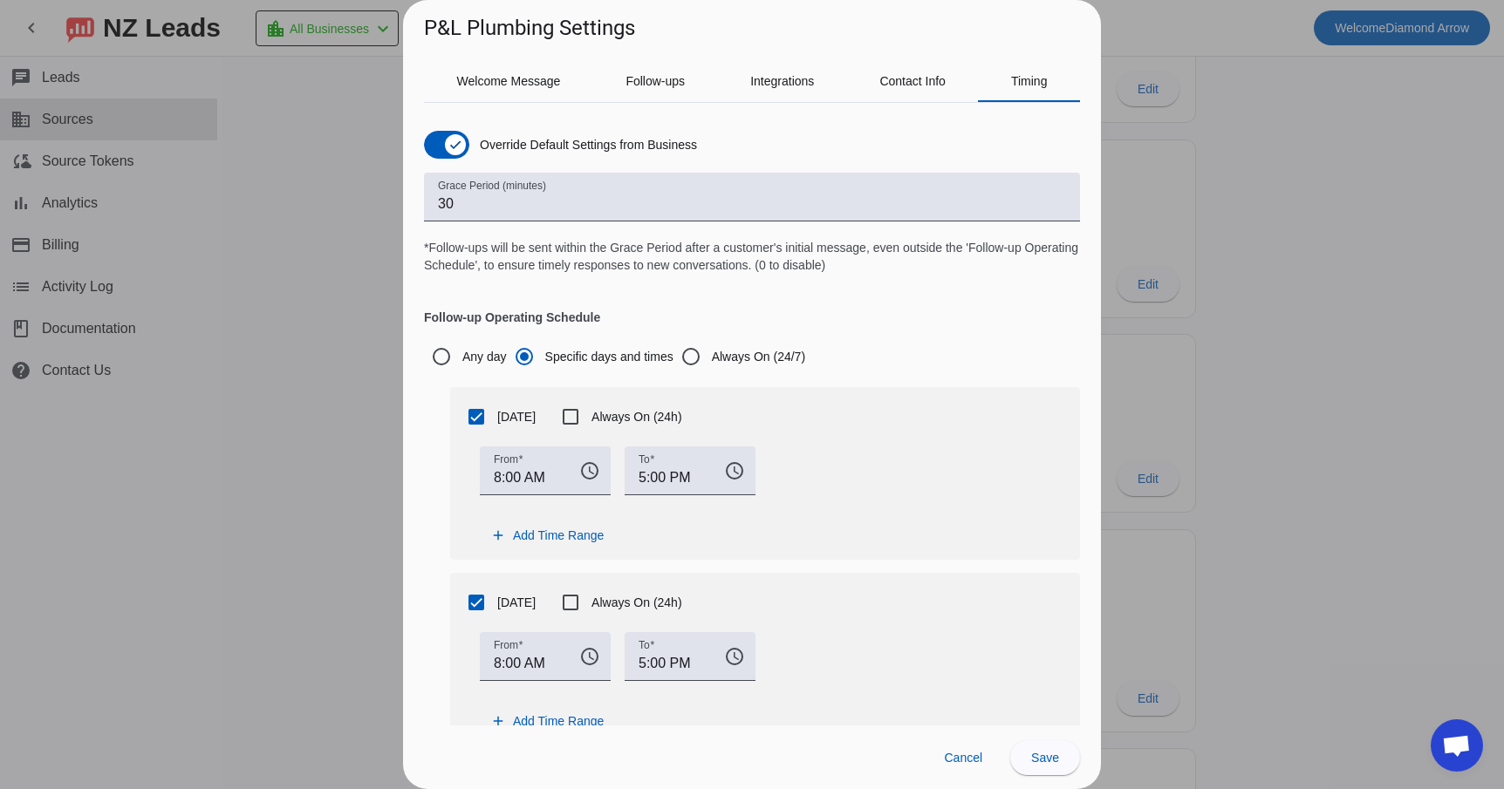
click at [1225, 176] on div at bounding box center [752, 394] width 1504 height 789
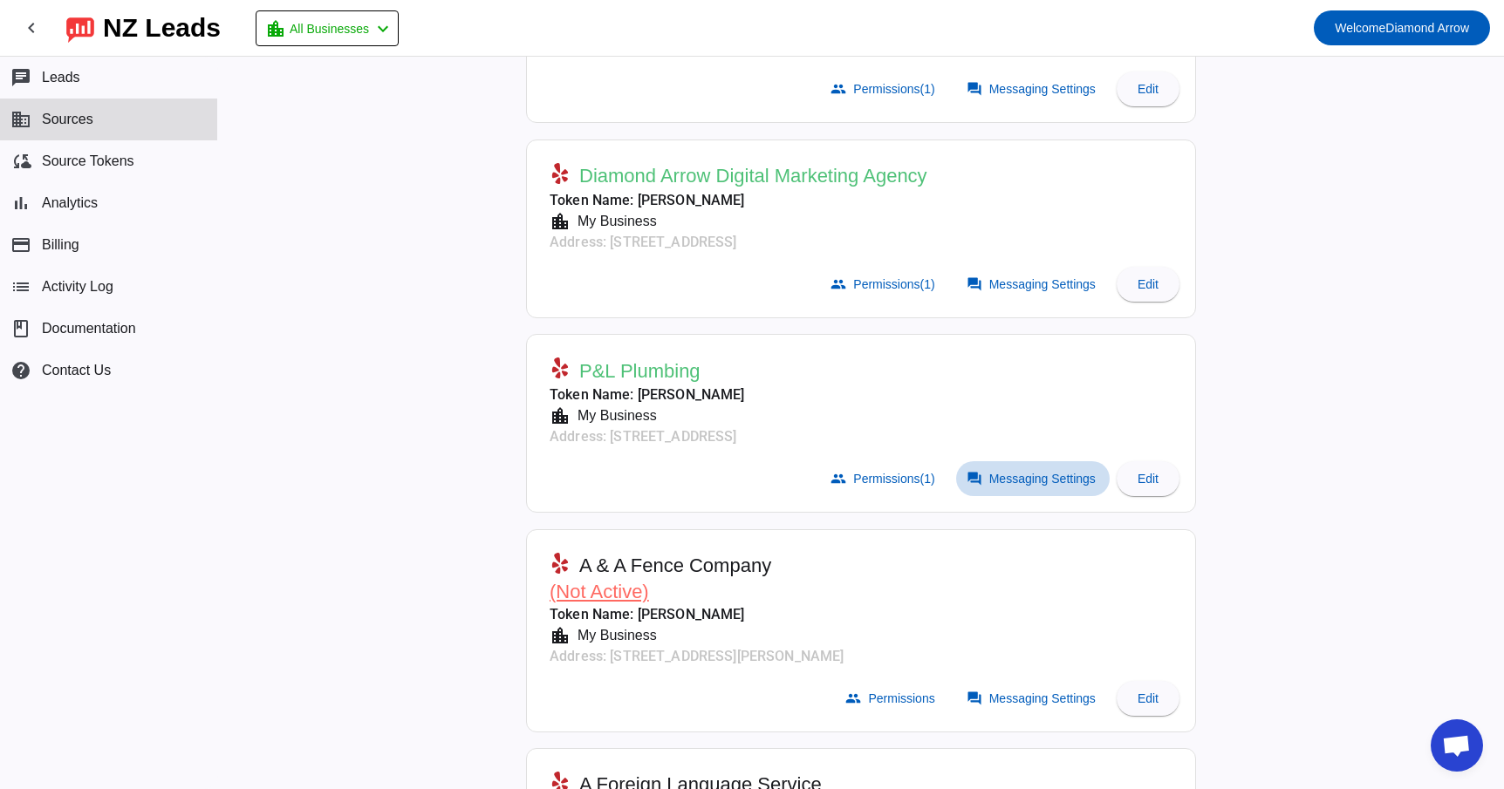
click at [1022, 475] on span "Messaging Settings" at bounding box center [1042, 479] width 106 height 14
